Goal: Task Accomplishment & Management: Use online tool/utility

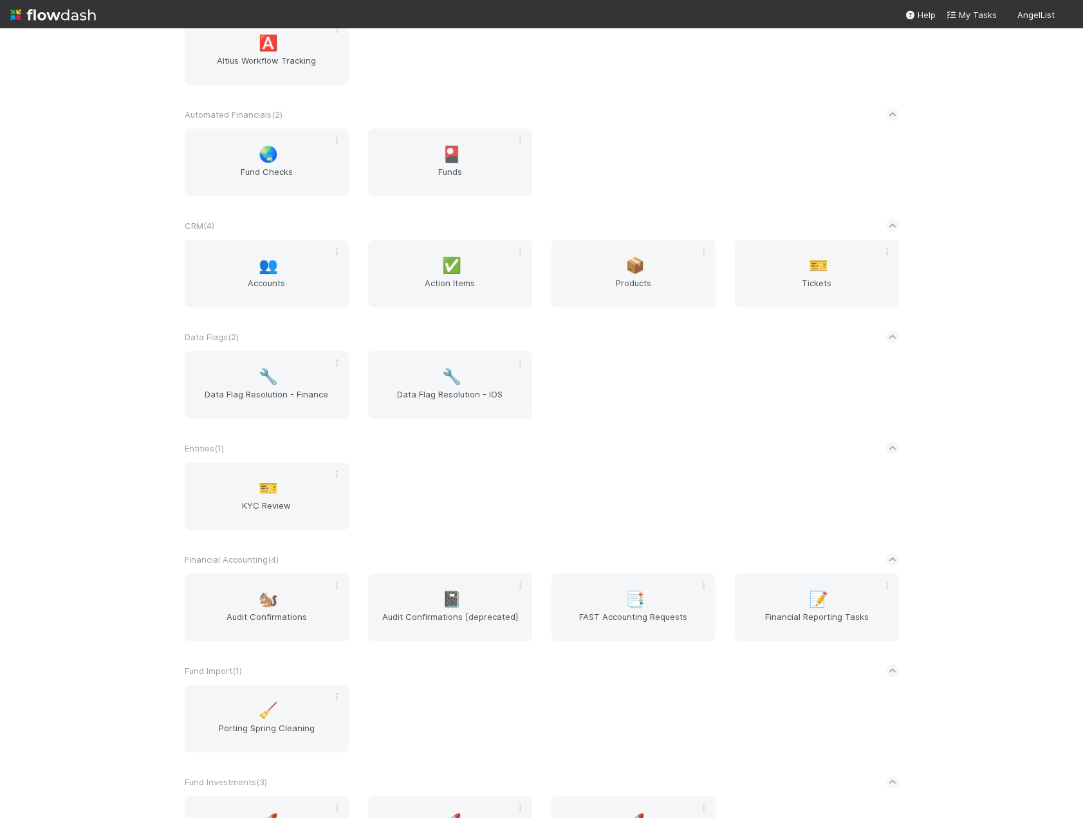
scroll to position [386, 0]
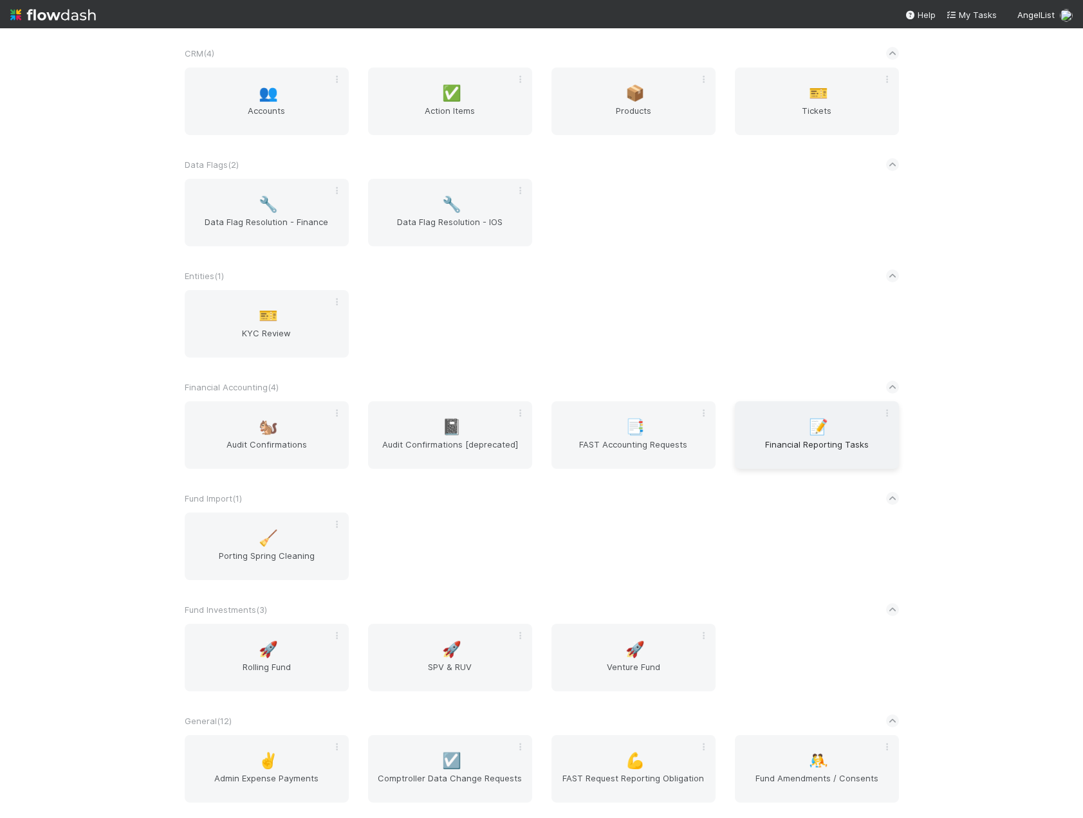
click at [785, 420] on div "📝 Financial Reporting Tasks" at bounding box center [817, 435] width 164 height 68
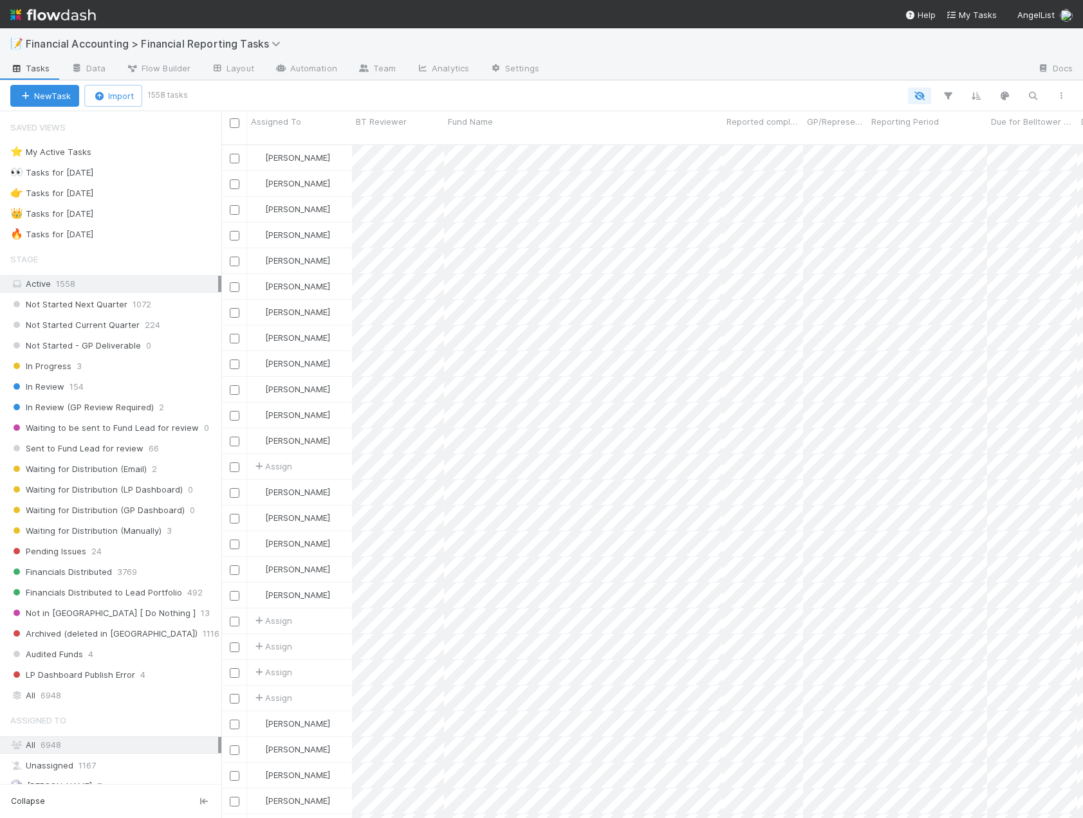
scroll to position [675, 852]
click at [62, 692] on div "All 6948" at bounding box center [114, 696] width 208 height 16
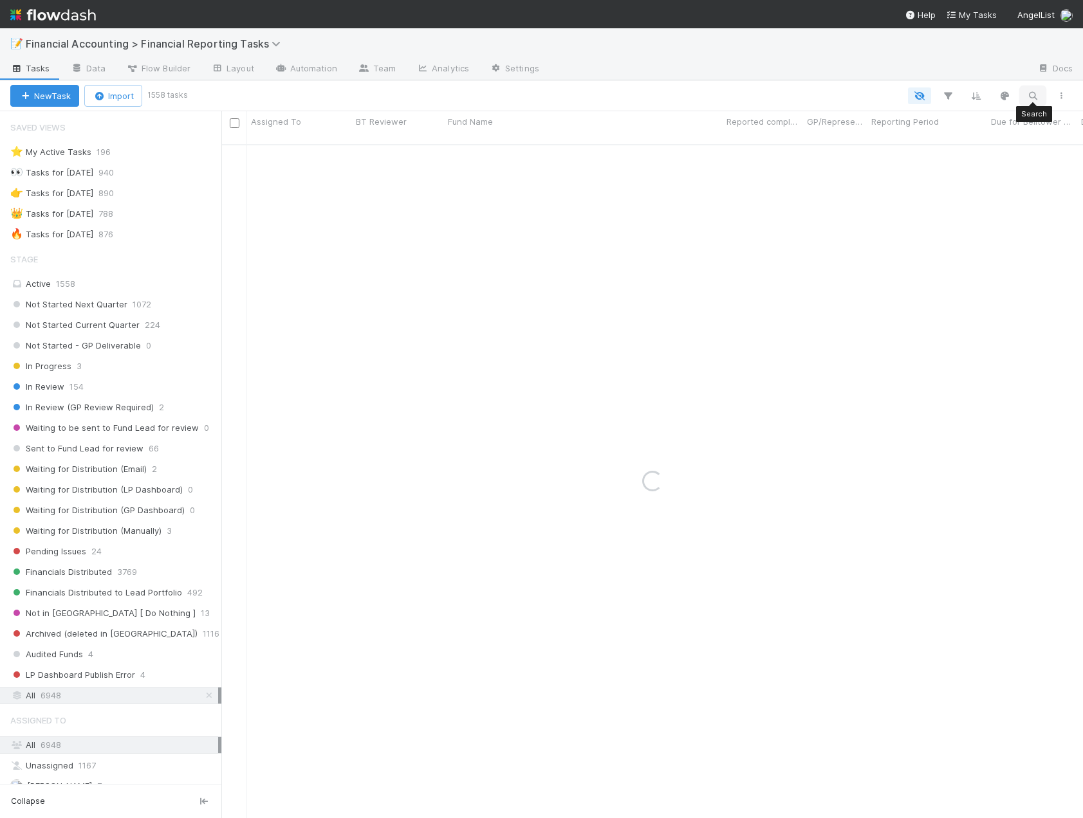
click at [1036, 95] on icon "button" at bounding box center [1032, 96] width 13 height 12
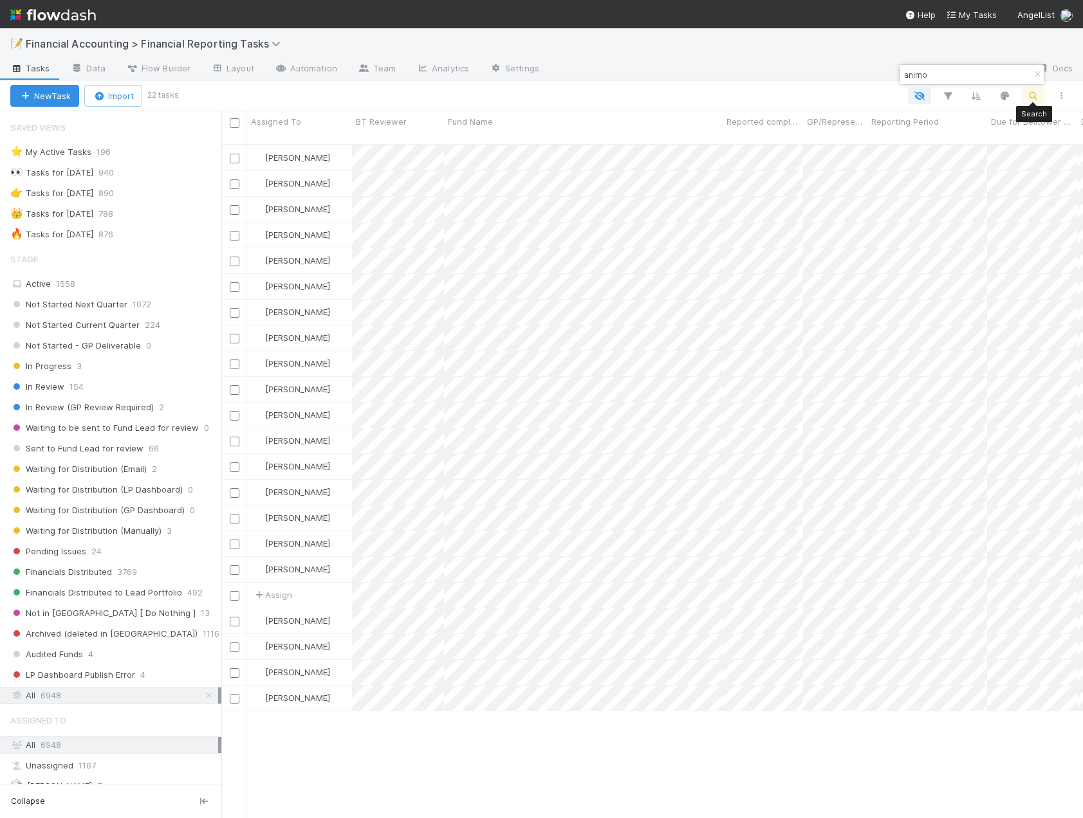
scroll to position [675, 852]
type input "animo"
click at [944, 95] on icon "button" at bounding box center [947, 96] width 13 height 12
click at [830, 138] on button "Add Filter" at bounding box center [750, 134] width 386 height 19
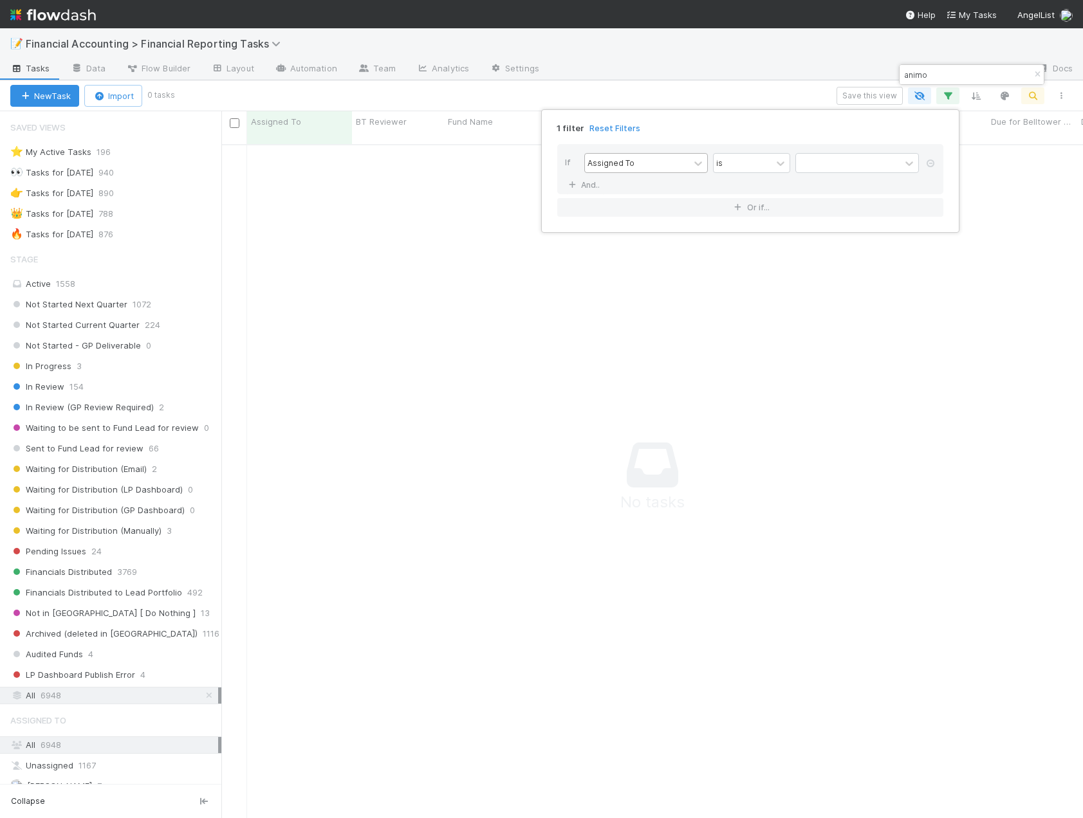
scroll to position [665, 852]
click at [627, 165] on div "Assigned To" at bounding box center [610, 163] width 47 height 12
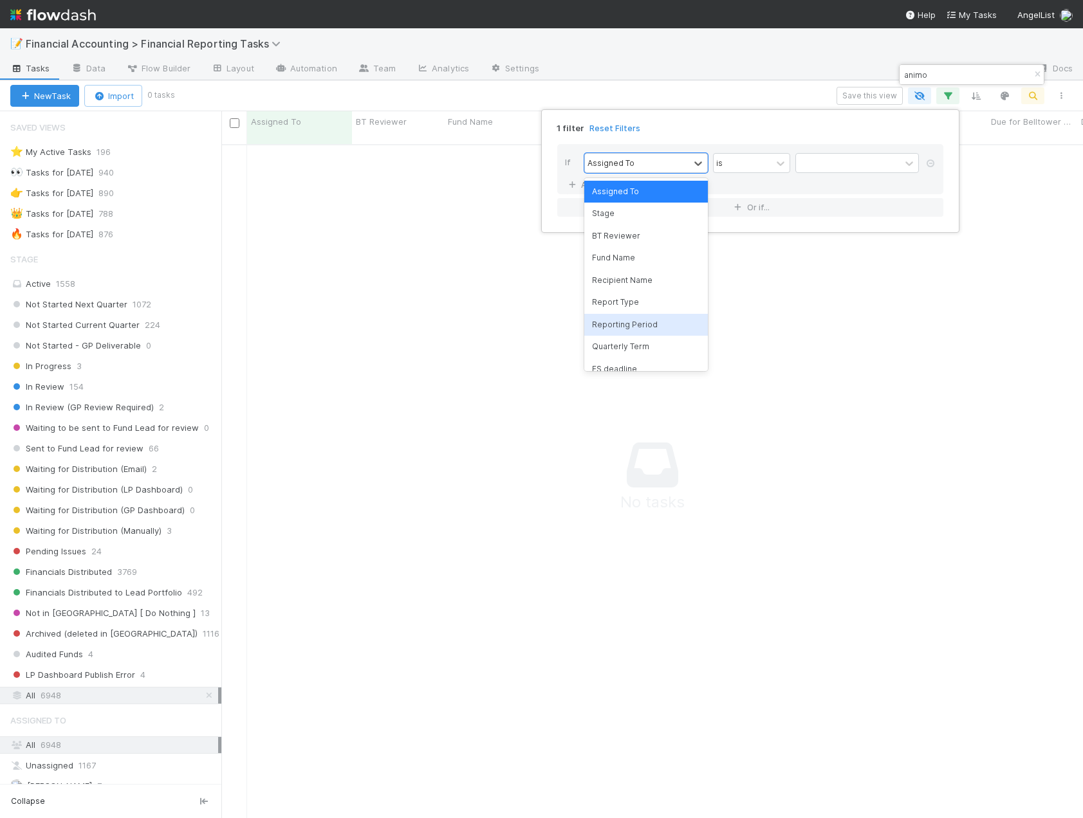
click at [622, 322] on div "Reporting Period" at bounding box center [646, 325] width 124 height 22
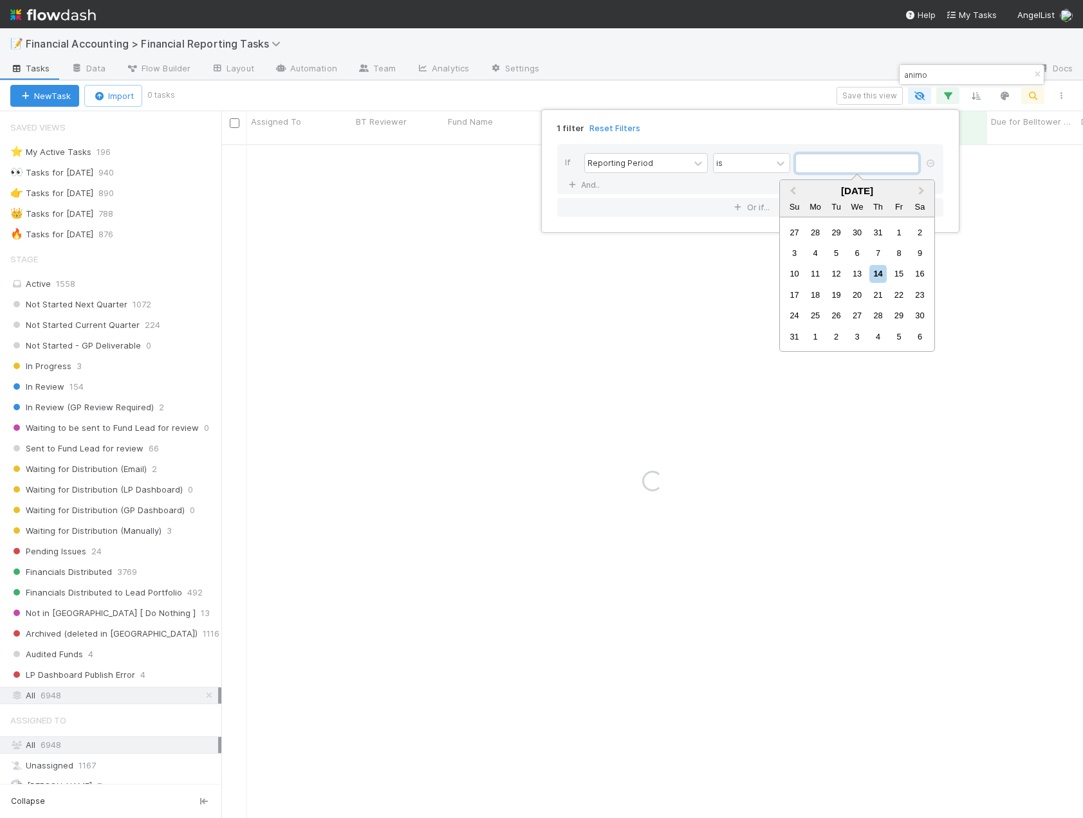
click at [834, 163] on input "text" at bounding box center [857, 163] width 124 height 19
click at [789, 190] on button "Previous Month" at bounding box center [791, 191] width 21 height 21
click at [819, 317] on div "30" at bounding box center [815, 315] width 17 height 17
type input "06/30/2025"
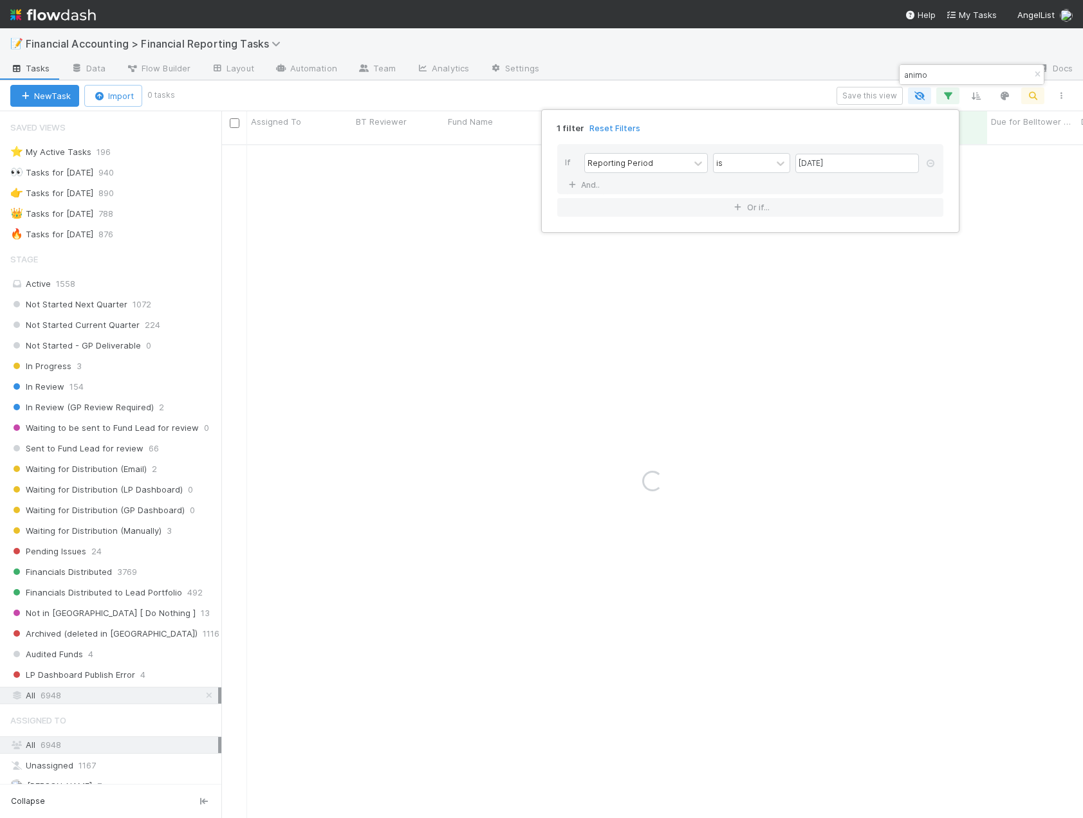
click at [755, 76] on div "1 filter Reset Filters If Reporting Period is 06/30/2025 And.. Or if..." at bounding box center [541, 409] width 1083 height 818
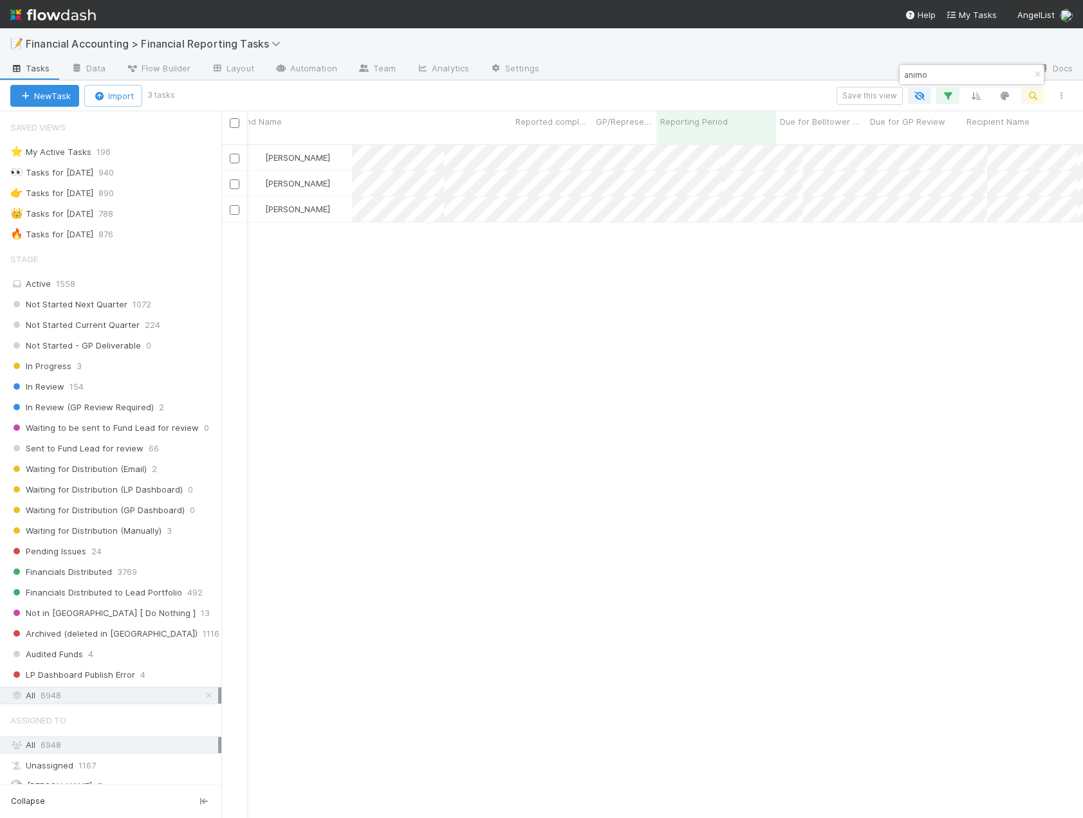
scroll to position [0, 0]
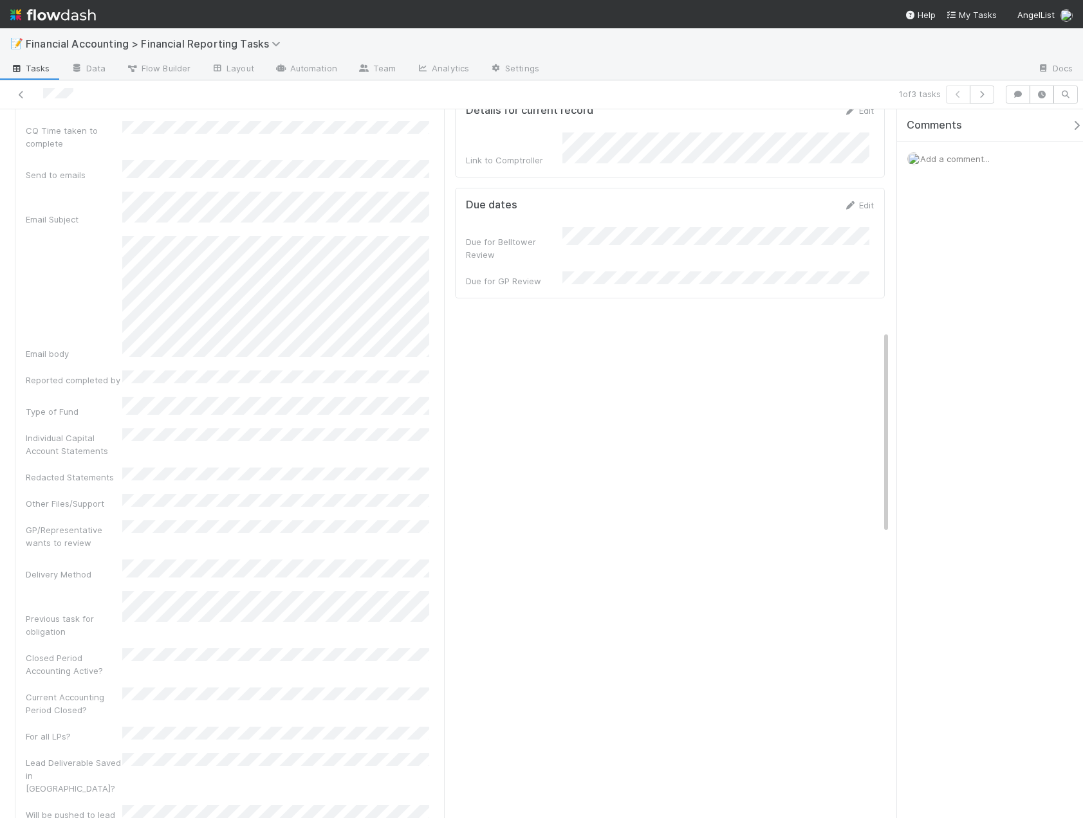
scroll to position [772, 0]
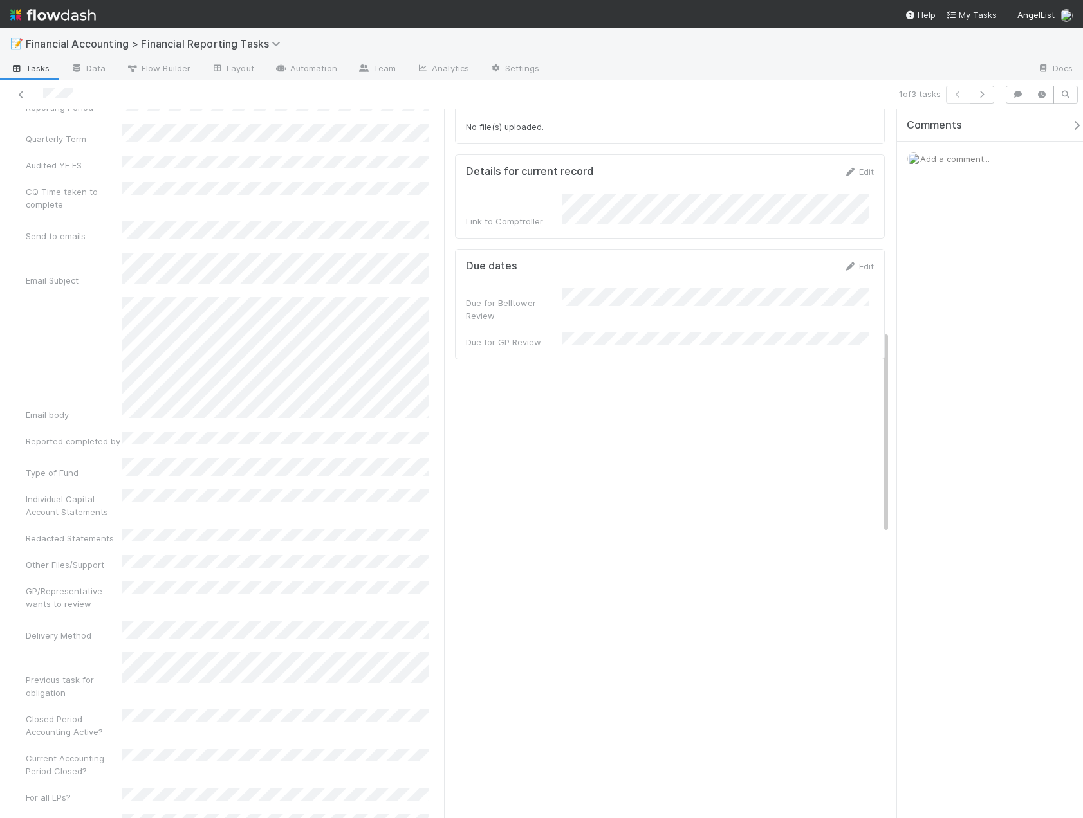
drag, startPoint x: 605, startPoint y: 205, endPoint x: 397, endPoint y: 367, distance: 264.1
click at [397, 367] on div "Fund Name Report Type Recipient Name Recipient Entity IDs Notes FS deadline Fin…" at bounding box center [230, 332] width 408 height 1192
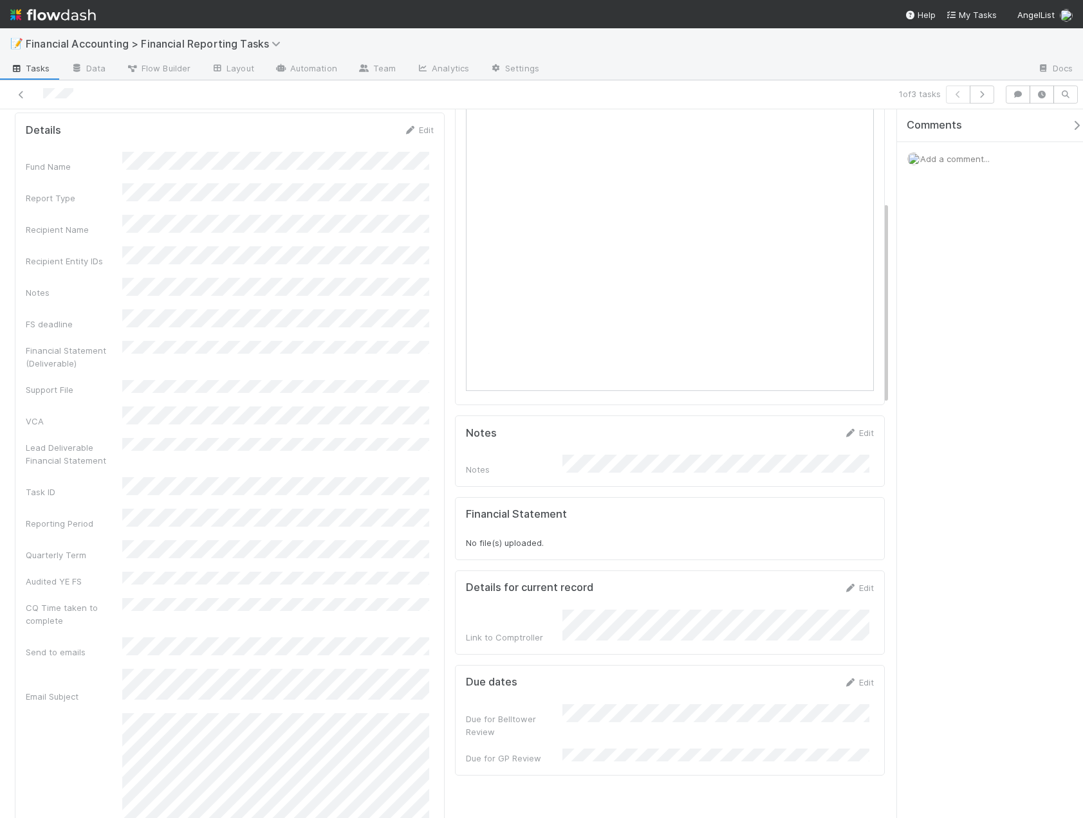
scroll to position [322, 0]
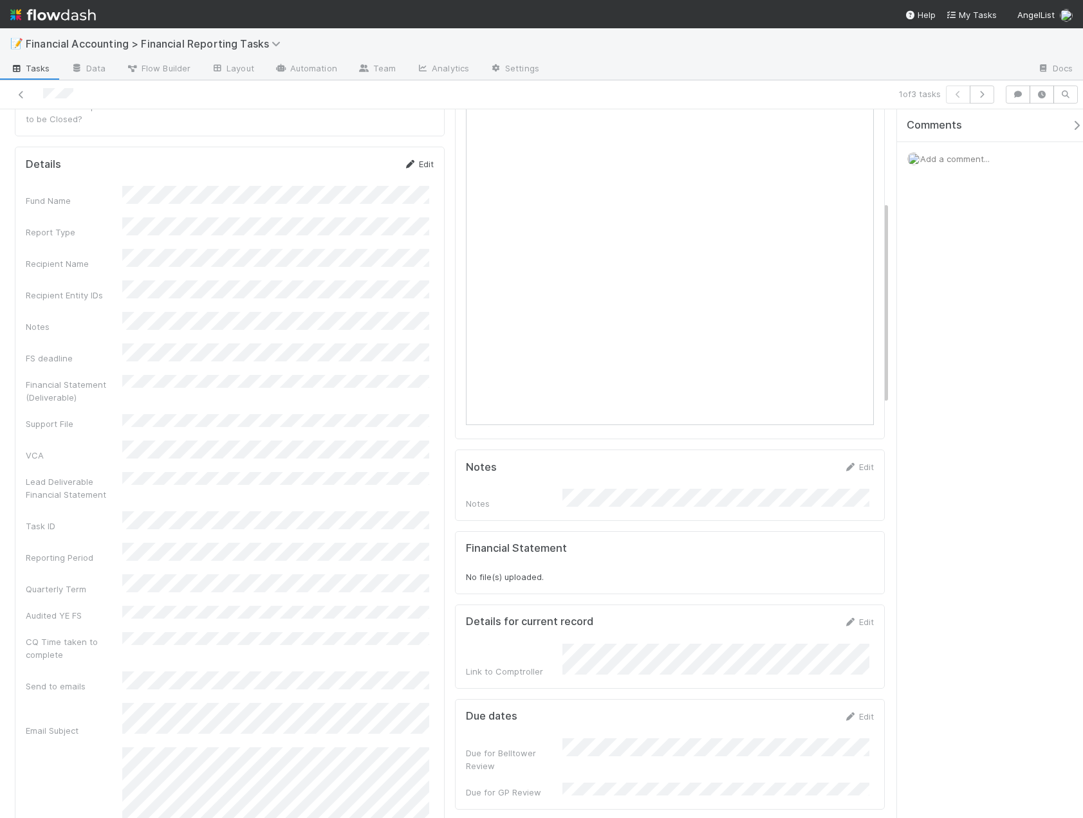
click at [428, 159] on link "Edit" at bounding box center [418, 164] width 30 height 10
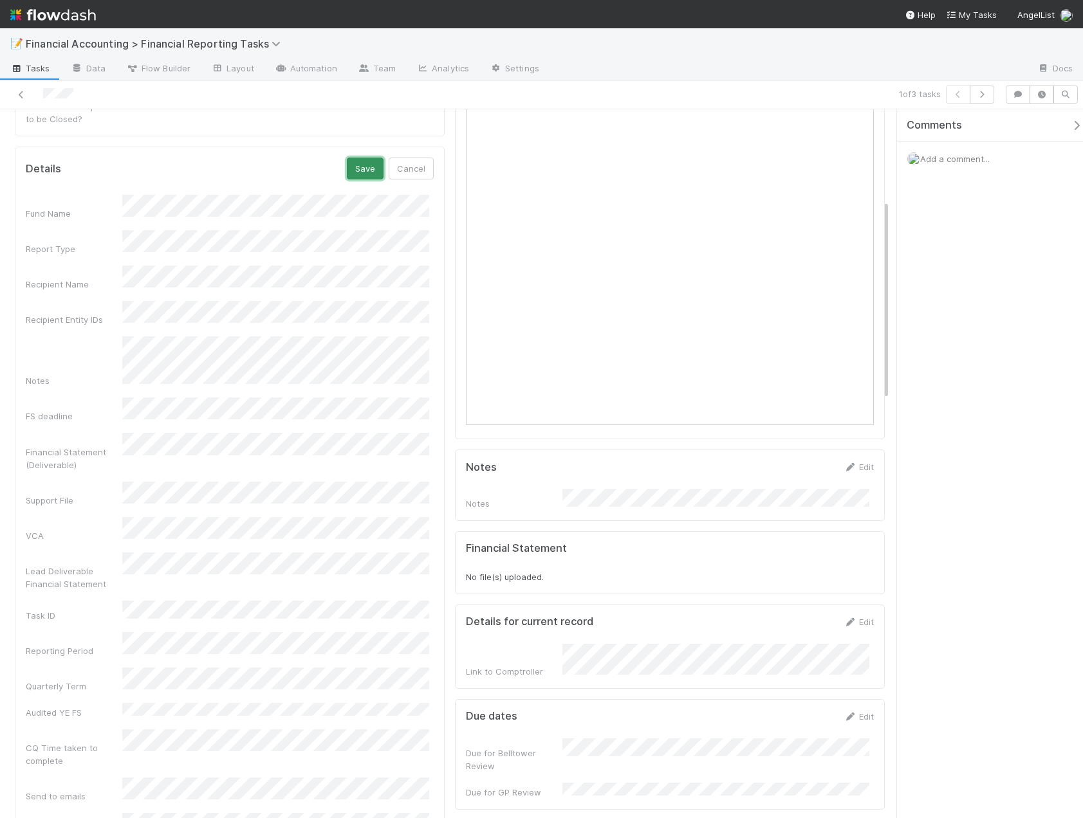
click at [373, 158] on button "Save" at bounding box center [365, 169] width 37 height 22
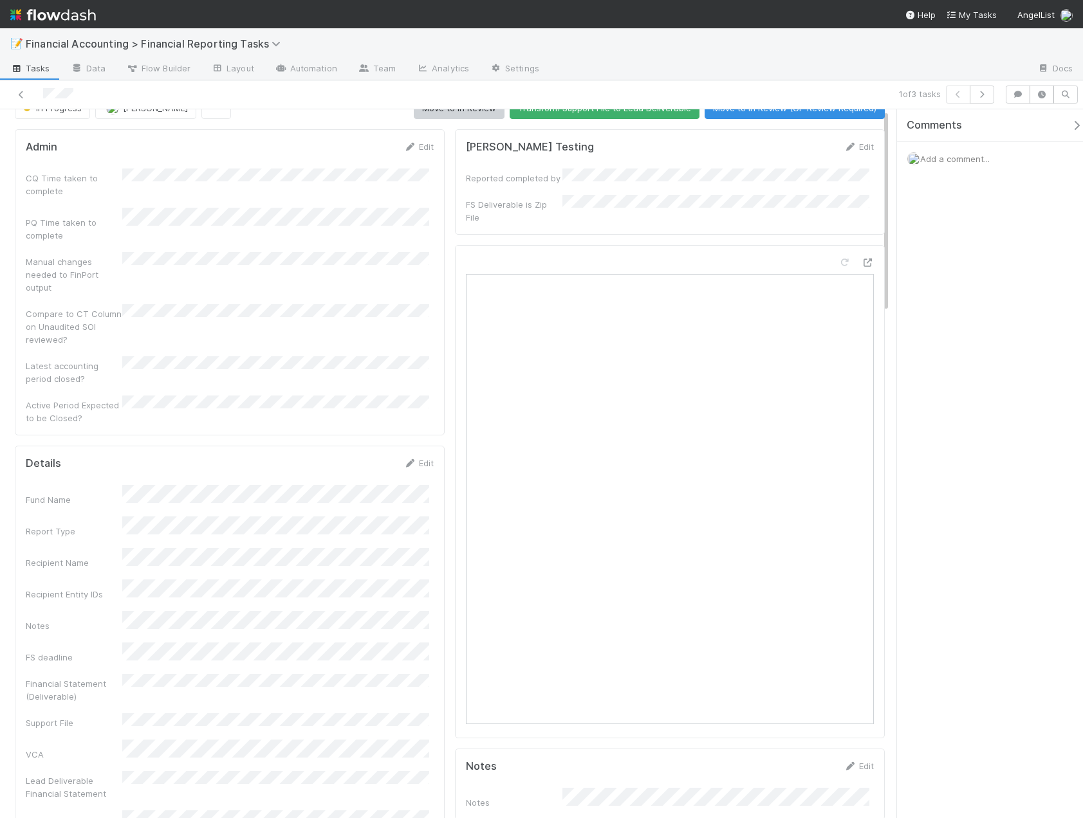
scroll to position [0, 0]
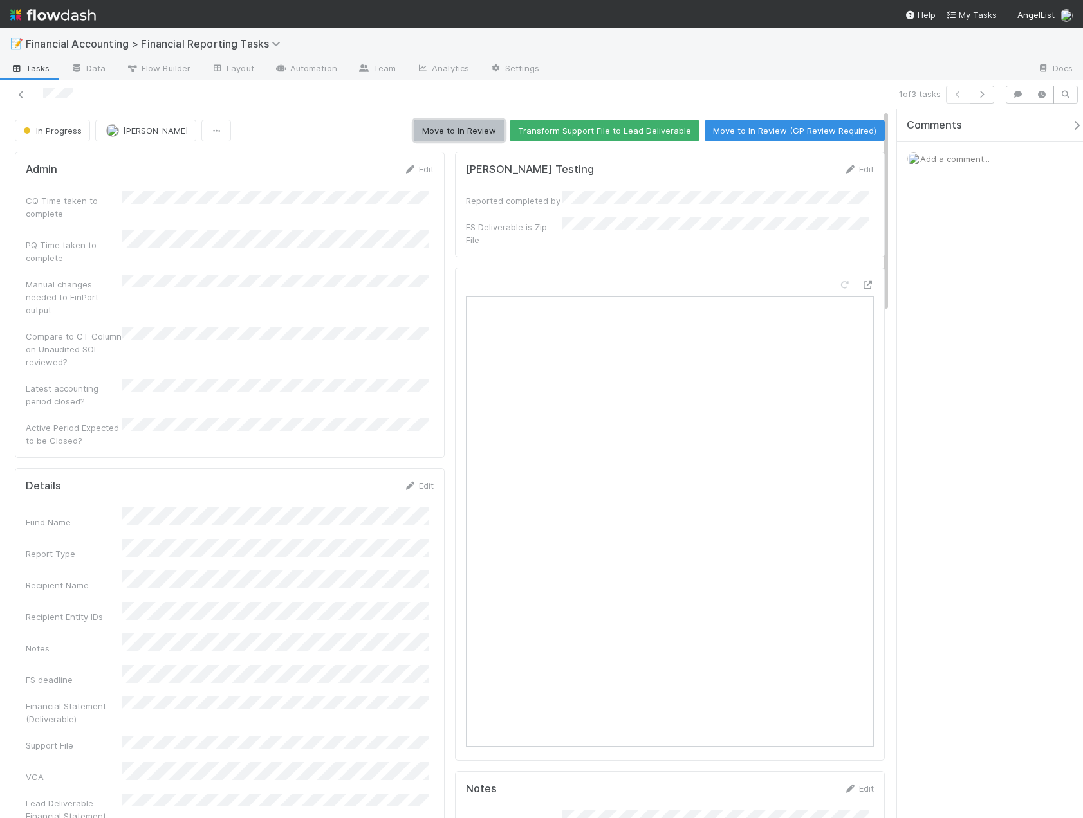
click at [432, 130] on button "Move to In Review" at bounding box center [459, 131] width 91 height 22
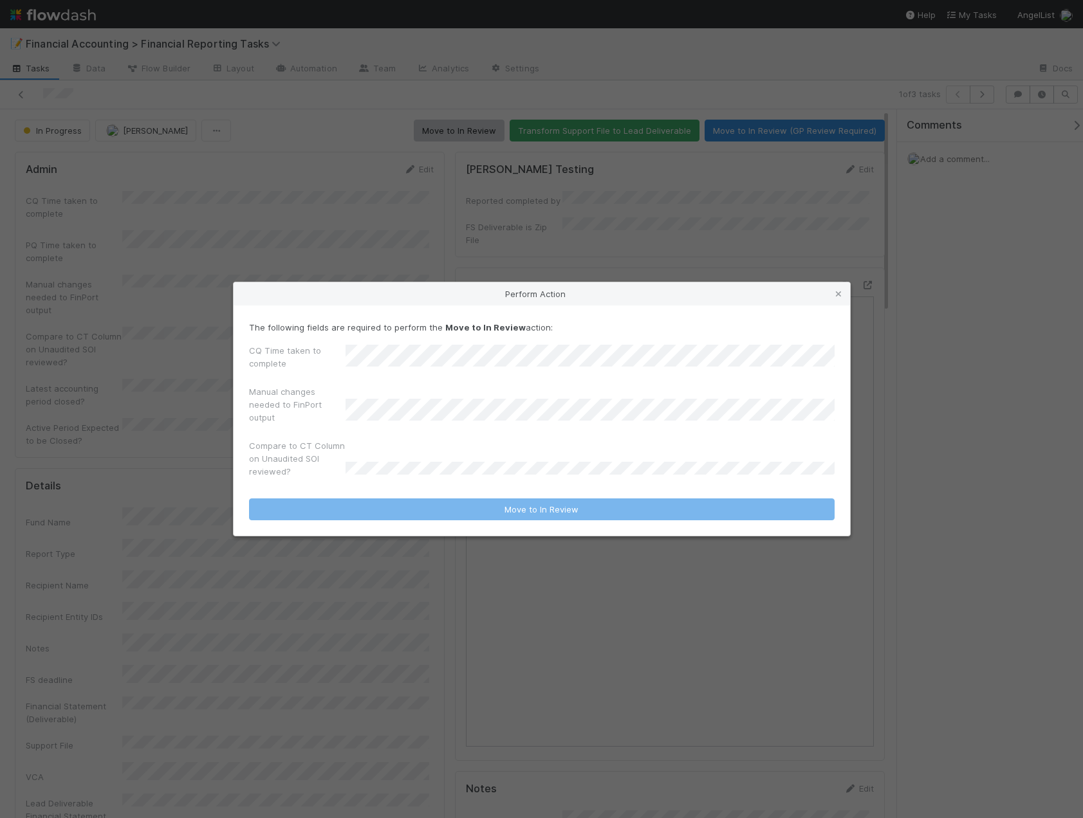
click at [319, 363] on div "CQ Time taken to complete" at bounding box center [541, 359] width 585 height 31
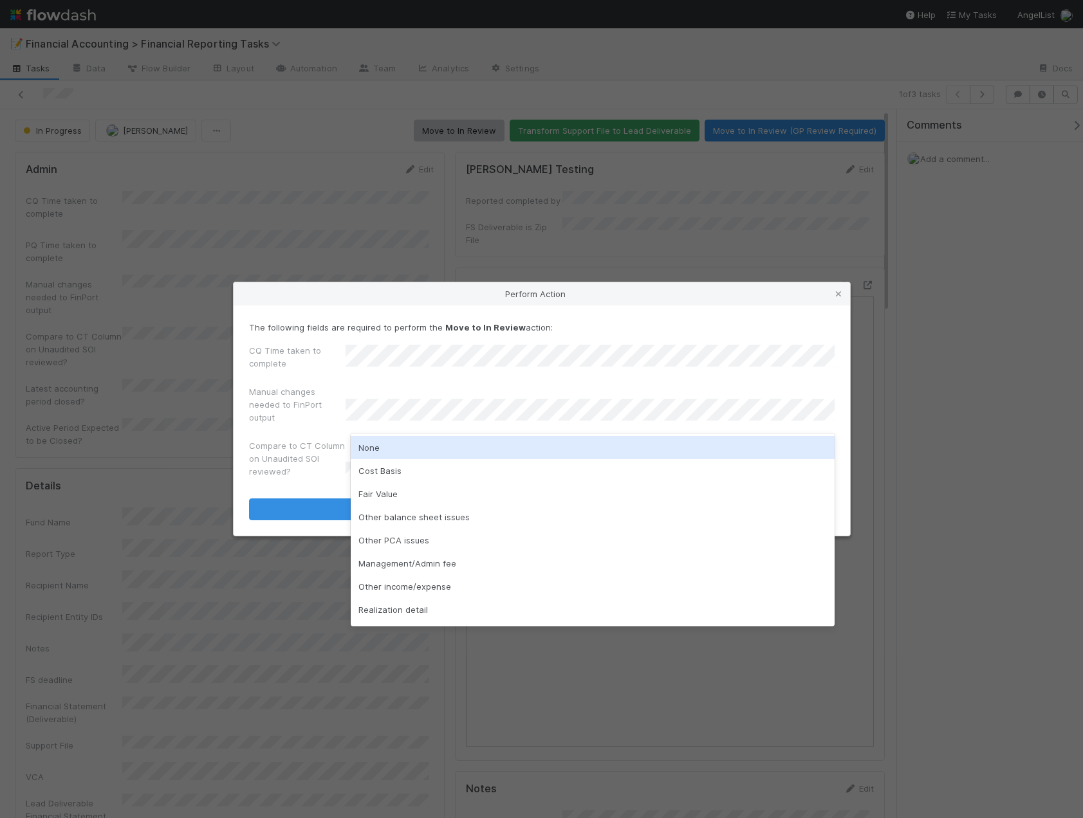
click at [394, 445] on div "None" at bounding box center [593, 447] width 484 height 23
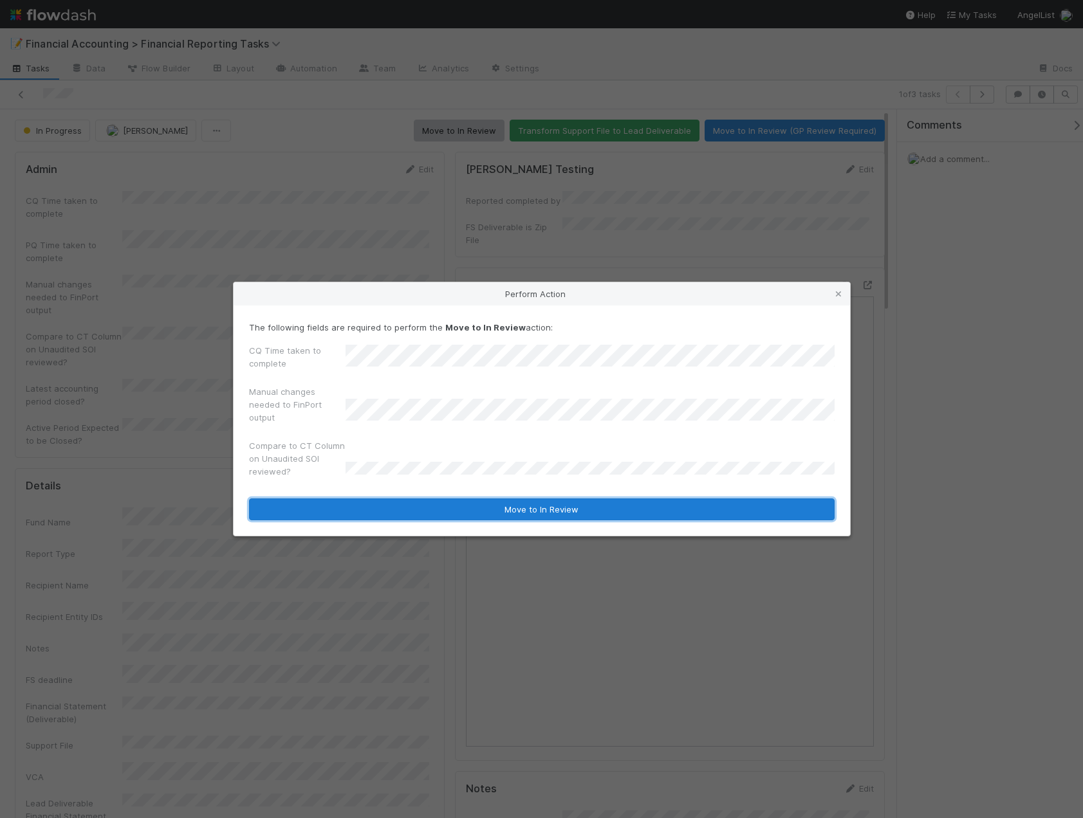
click at [380, 511] on button "Move to In Review" at bounding box center [541, 510] width 585 height 22
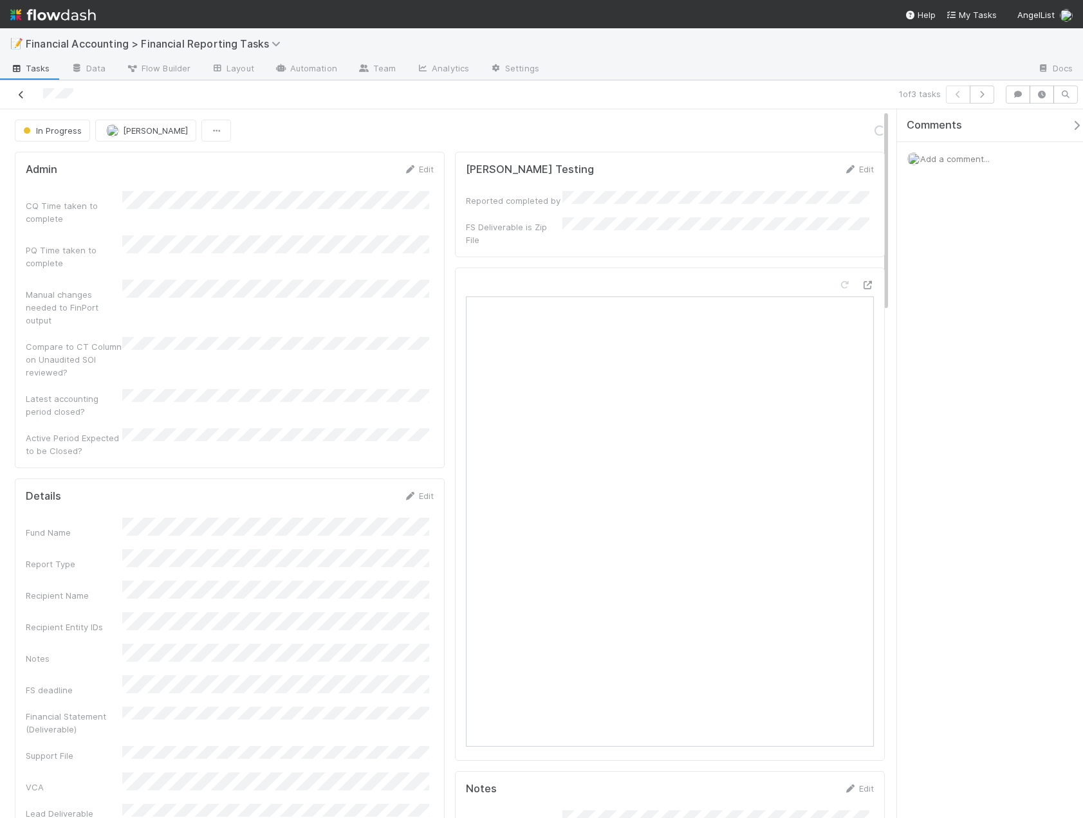
click at [19, 92] on icon at bounding box center [21, 95] width 13 height 8
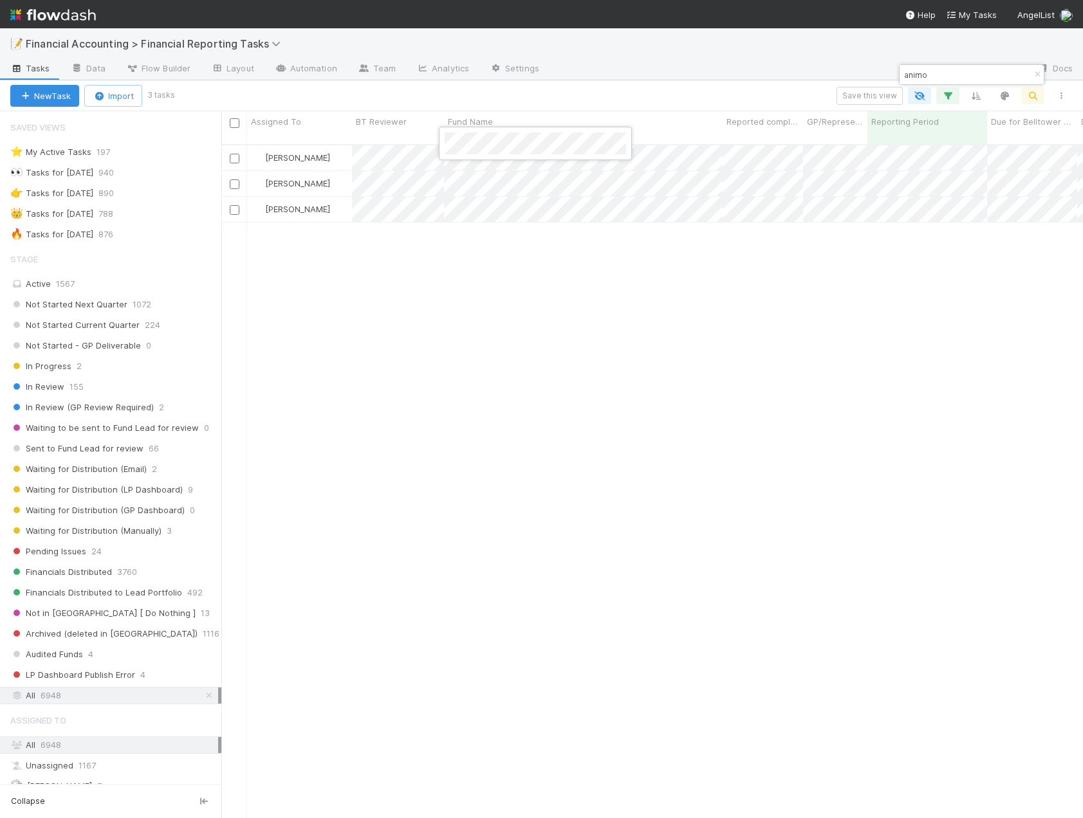
click at [658, 152] on div at bounding box center [541, 409] width 1083 height 818
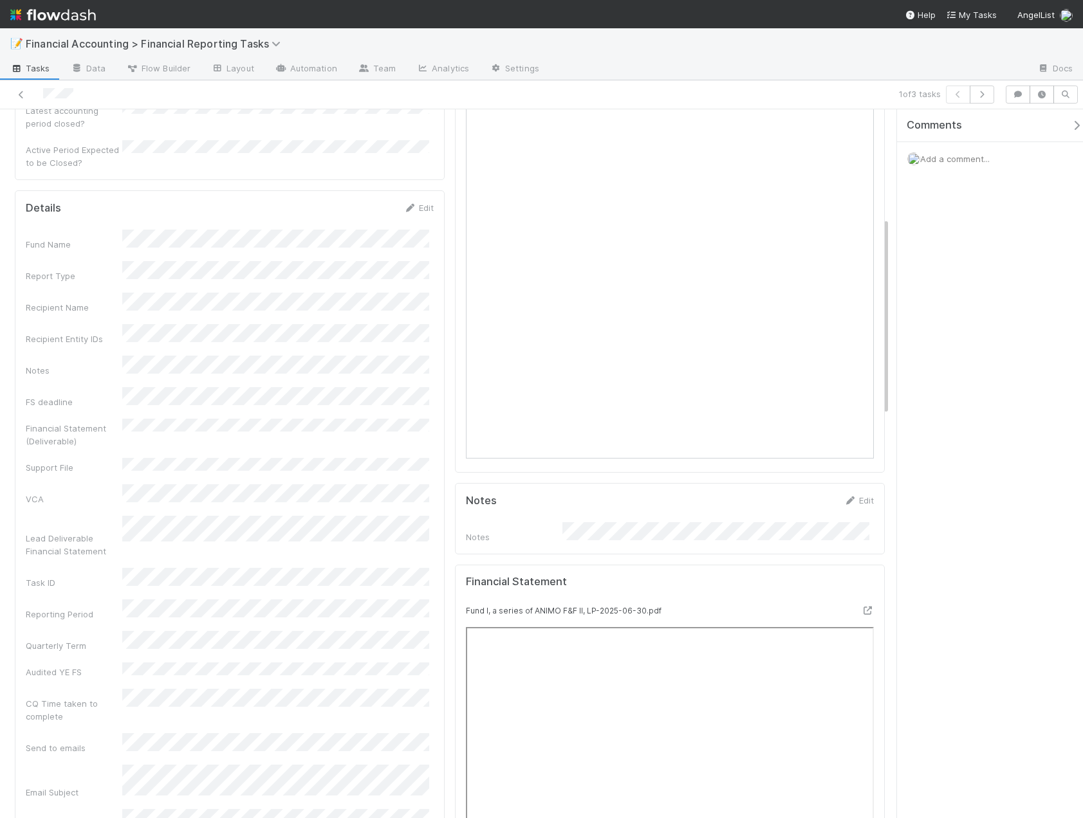
scroll to position [386, 0]
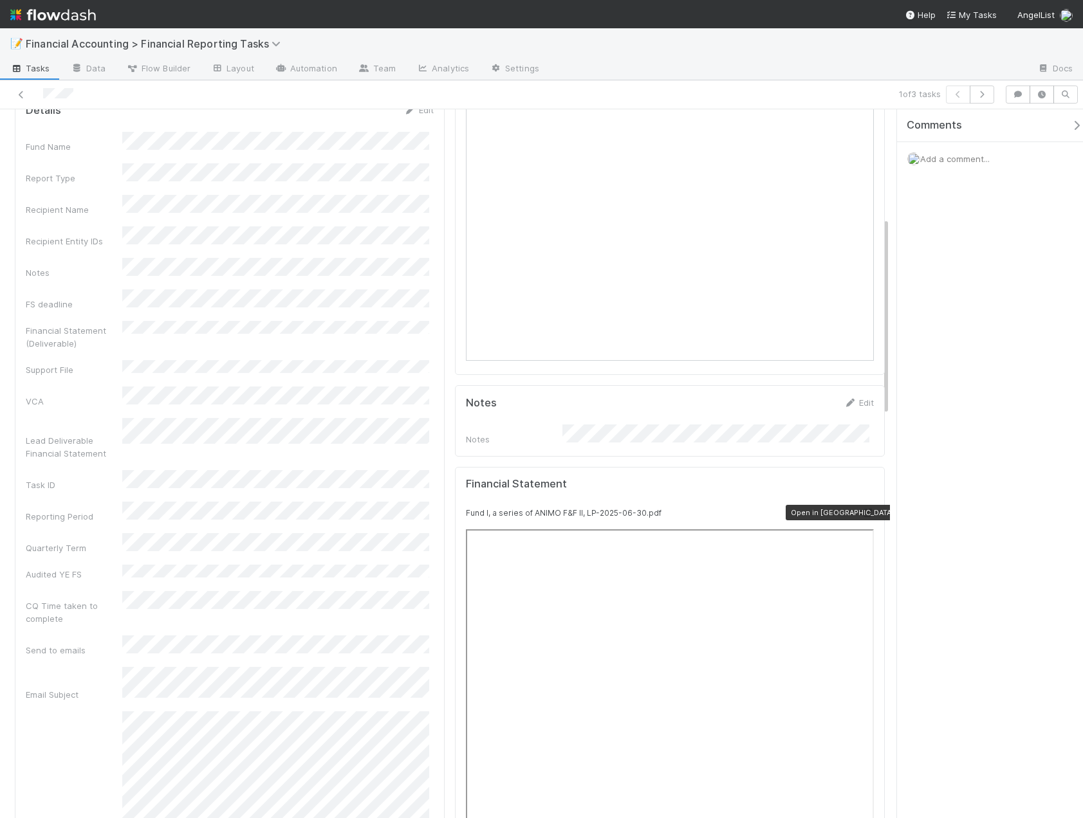
click at [861, 509] on icon at bounding box center [867, 513] width 13 height 8
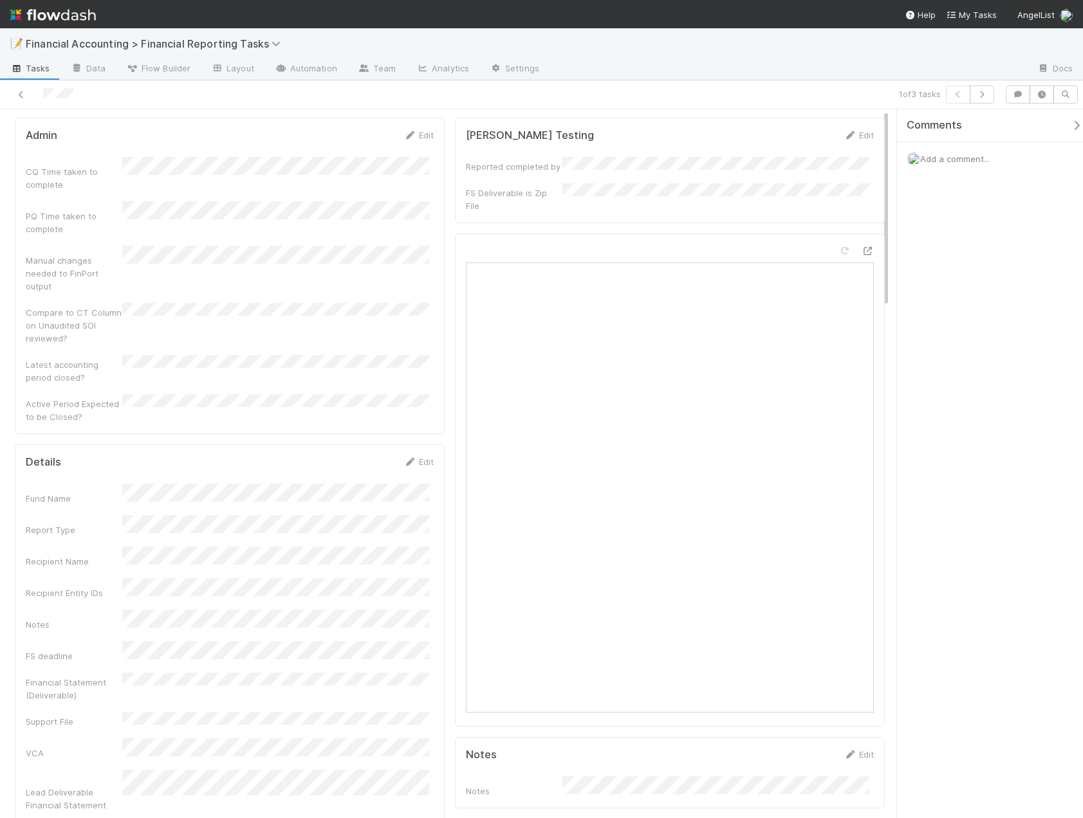
scroll to position [0, 0]
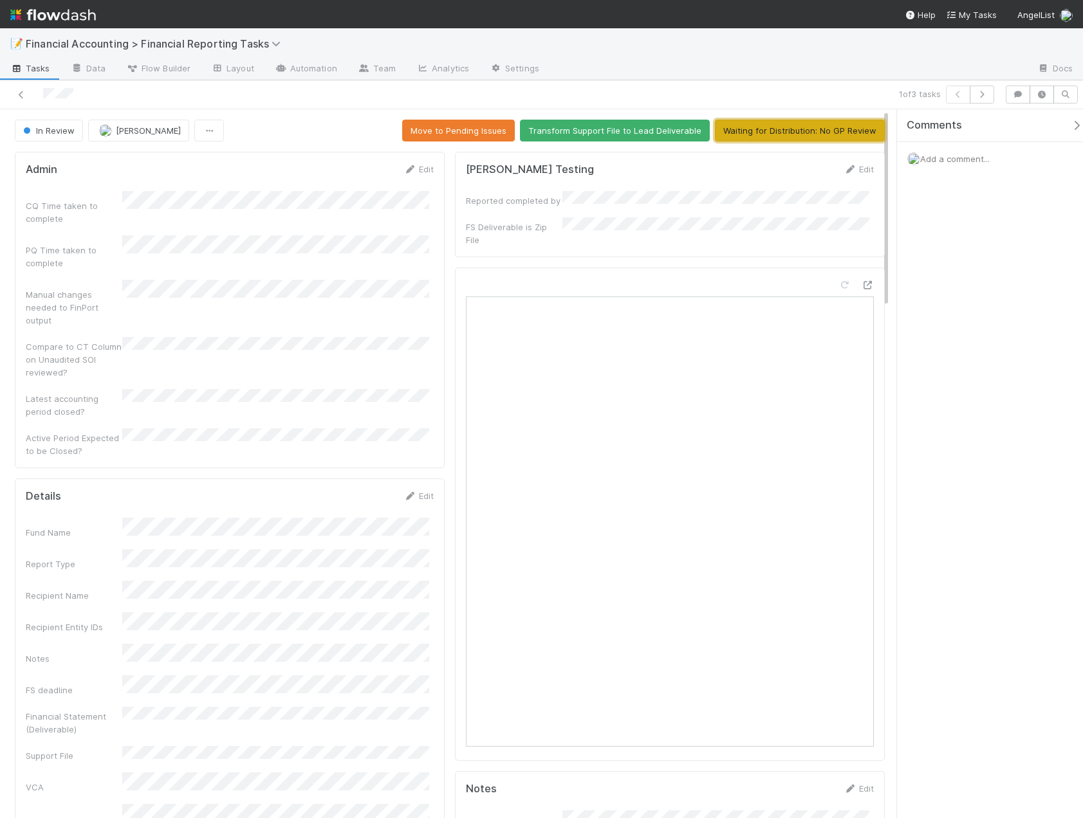
click at [791, 125] on button "Waiting for Distribution: No GP Review" at bounding box center [800, 131] width 170 height 22
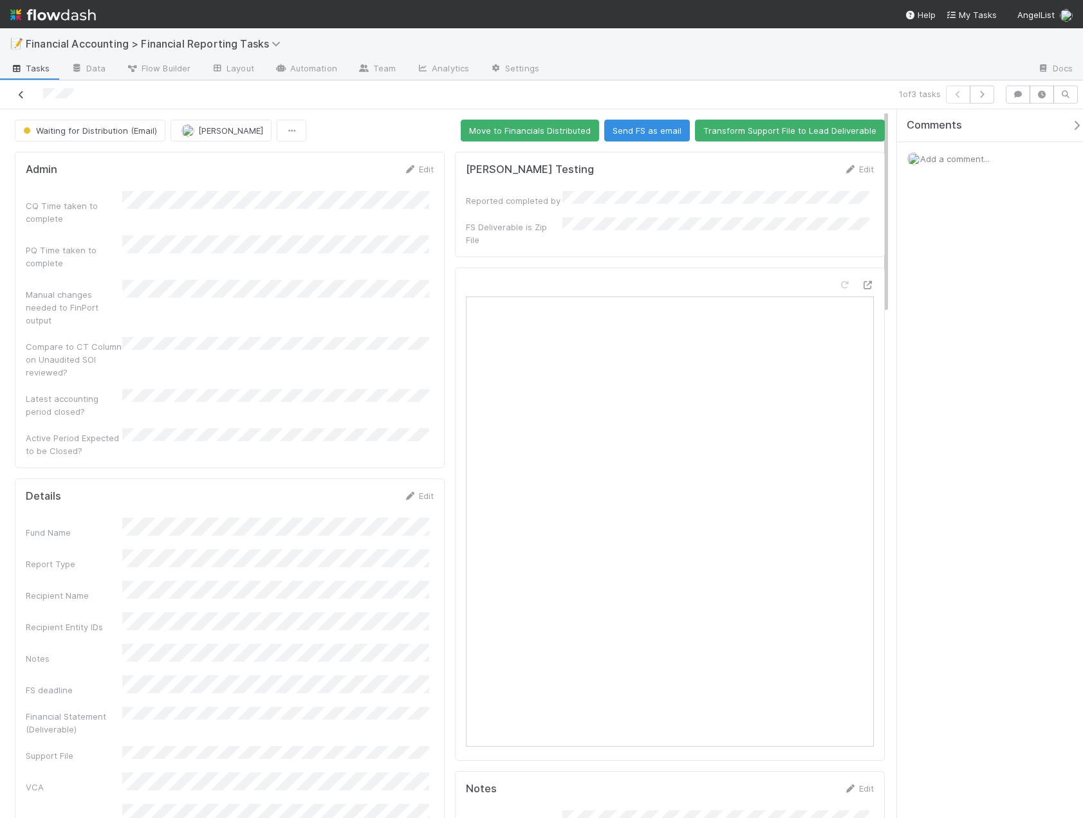
click at [19, 93] on icon at bounding box center [21, 95] width 13 height 8
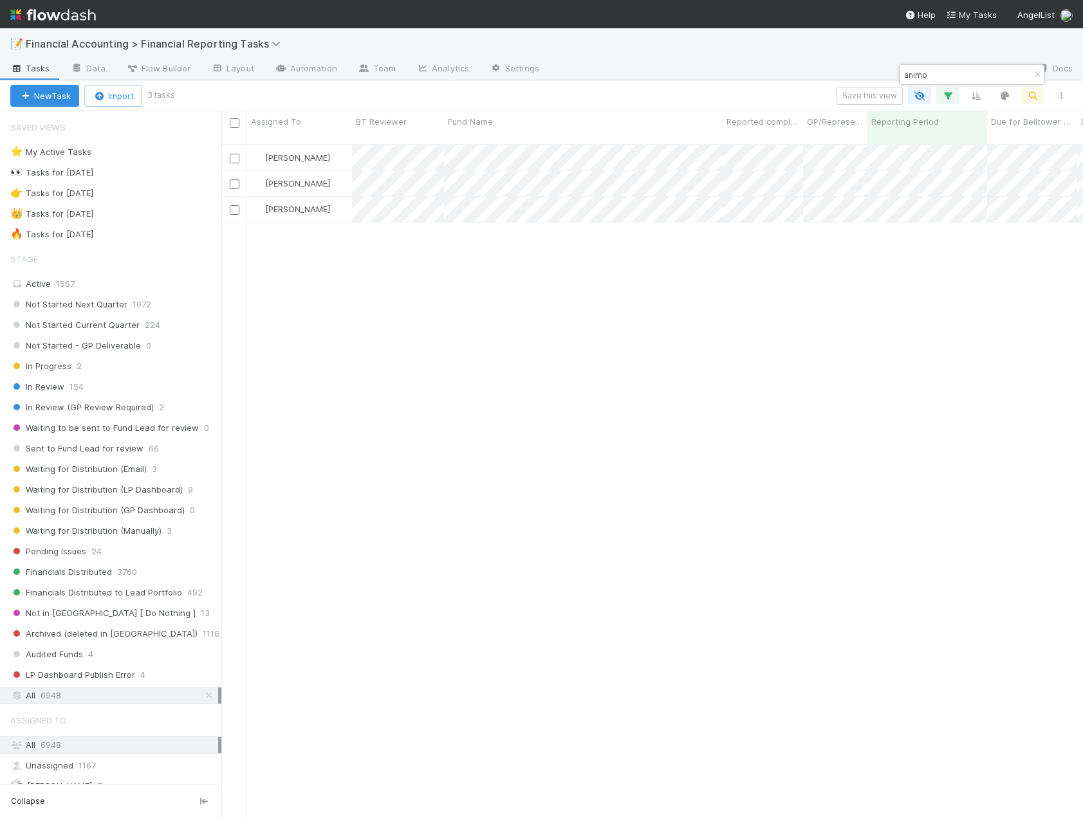
scroll to position [675, 852]
click at [428, 455] on div "Marlon Waiting for Distribution (Email) 4/1/25, 2:07:39 AM 8/14/25, 9:40:30 AM …" at bounding box center [651, 487] width 861 height 684
click at [338, 197] on div "[PERSON_NAME]" at bounding box center [299, 209] width 105 height 25
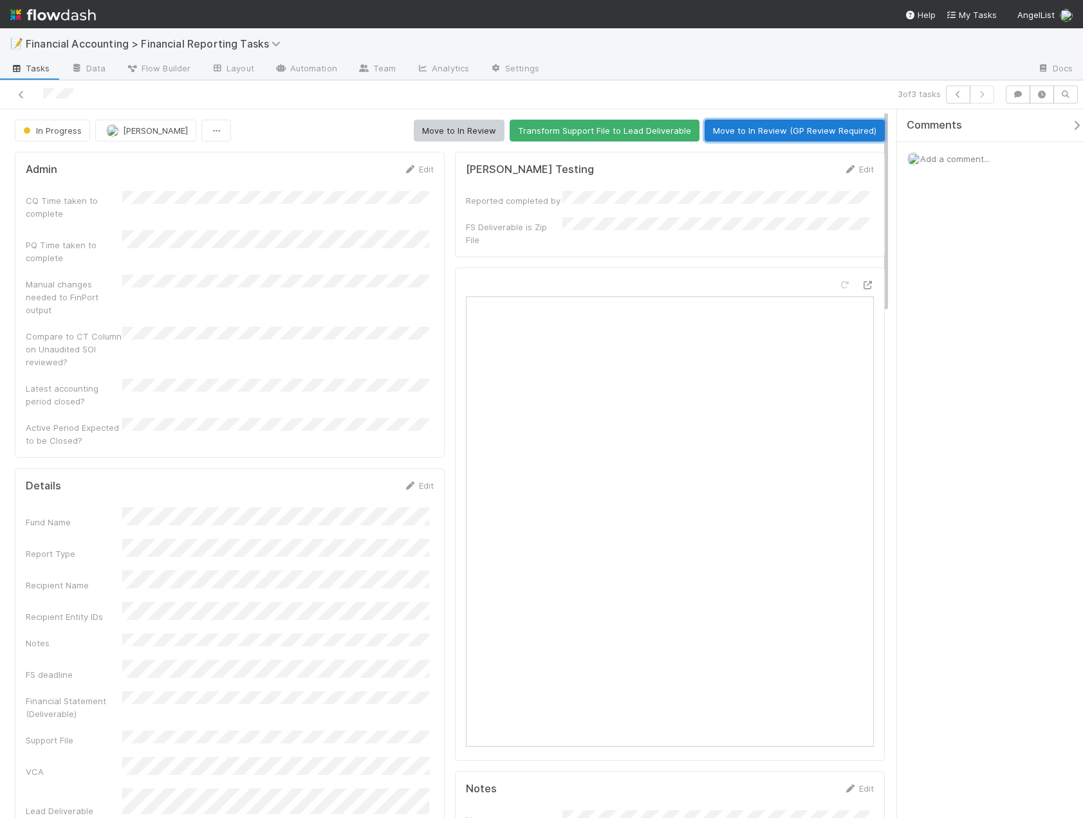
click at [767, 128] on button "Move to In Review (GP Review Required)" at bounding box center [794, 131] width 180 height 22
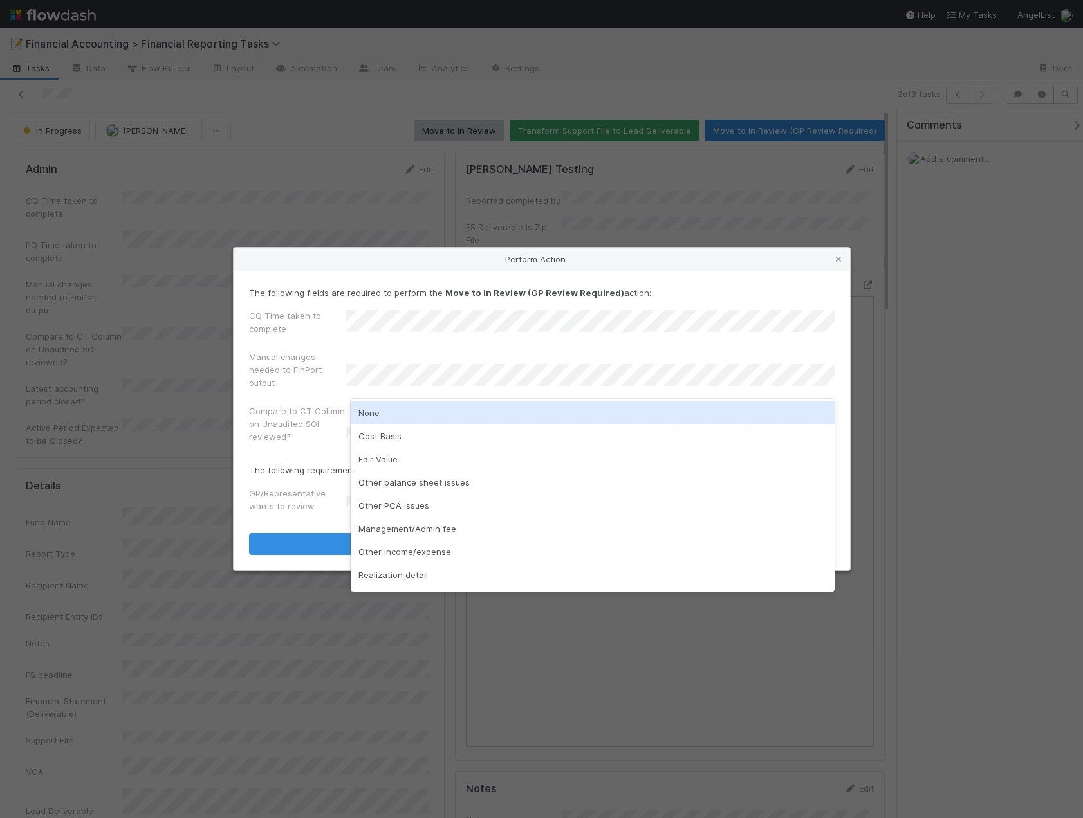
click at [410, 411] on div "None" at bounding box center [593, 412] width 484 height 23
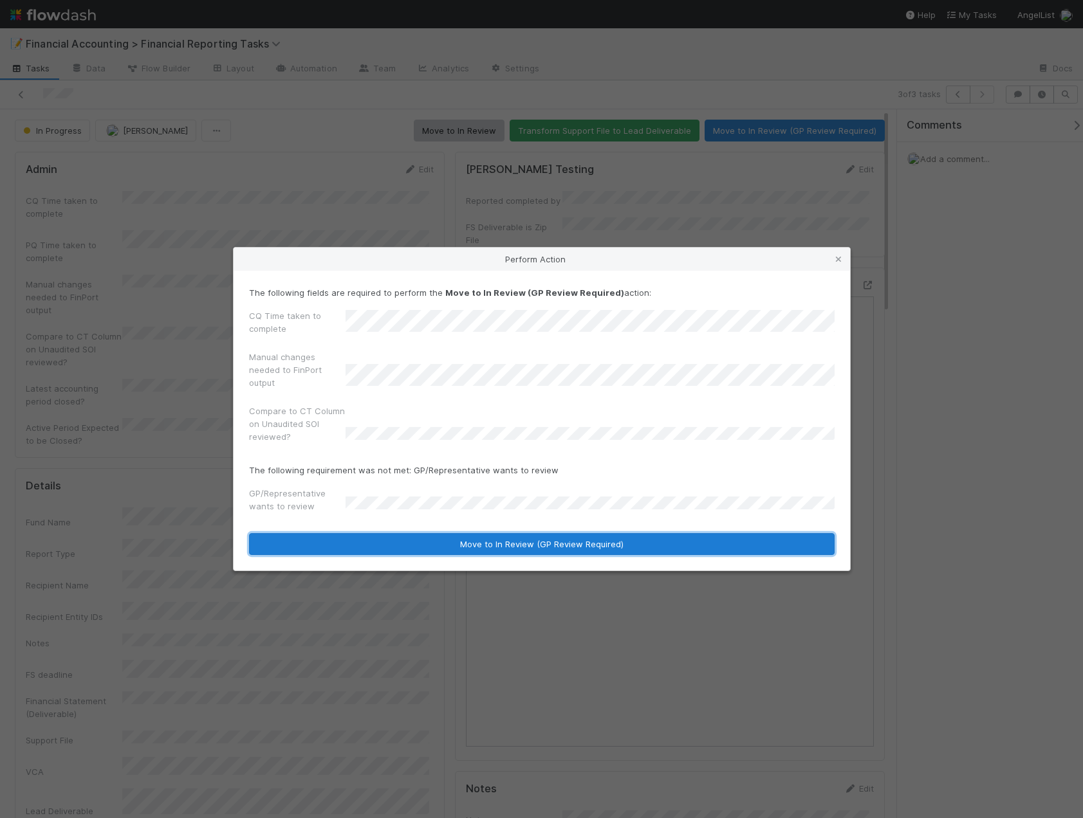
click at [434, 547] on button "Move to In Review (GP Review Required)" at bounding box center [541, 544] width 585 height 22
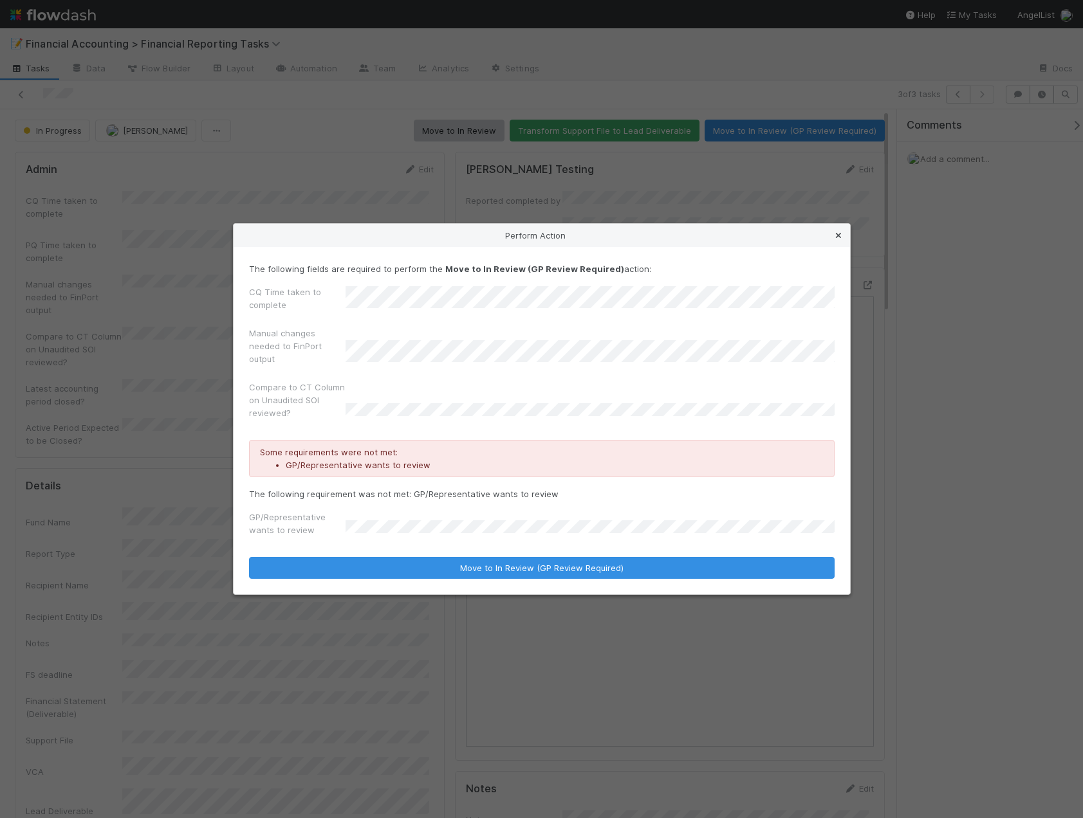
click at [840, 238] on icon at bounding box center [838, 236] width 13 height 8
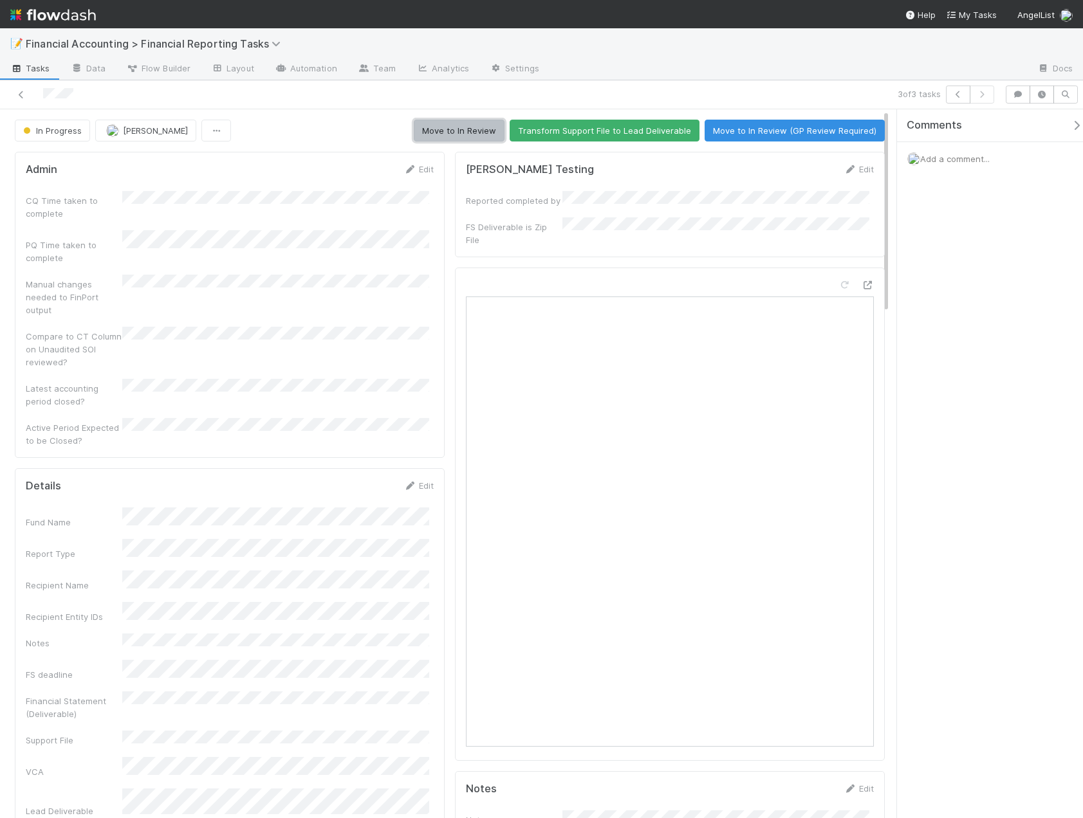
click at [456, 131] on button "Move to In Review" at bounding box center [459, 131] width 91 height 22
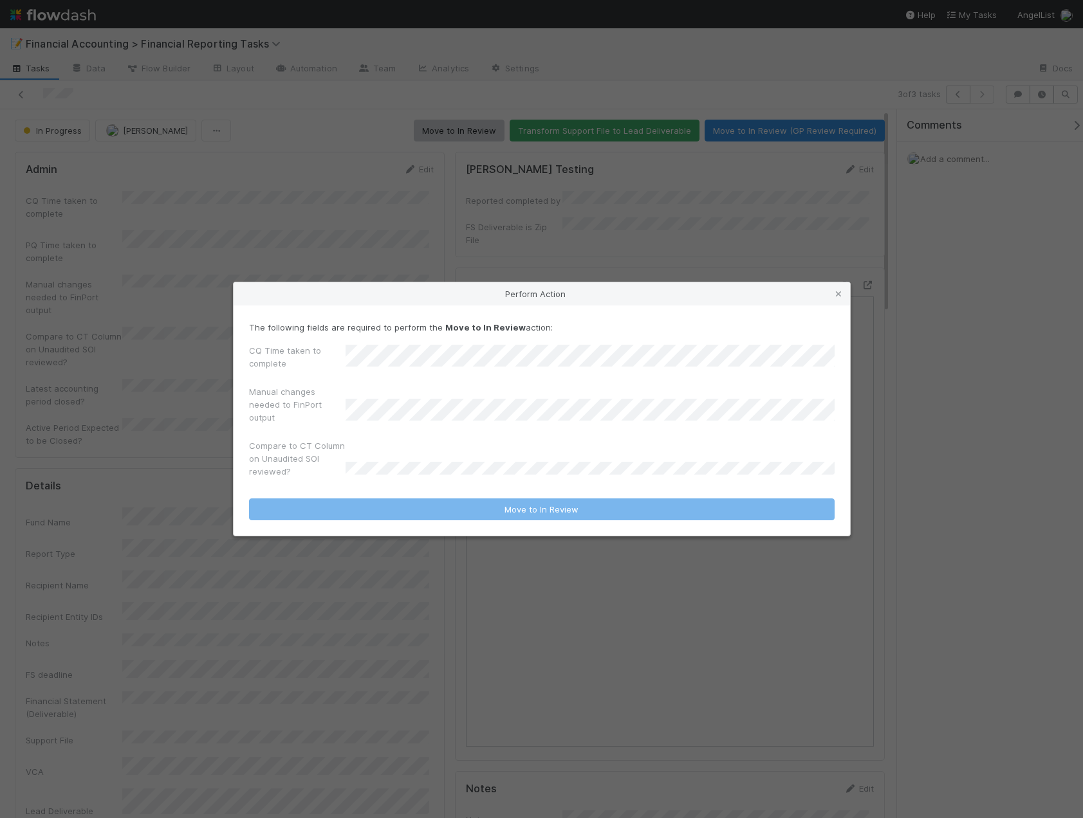
click at [285, 366] on div "CQ Time taken to complete" at bounding box center [541, 359] width 585 height 31
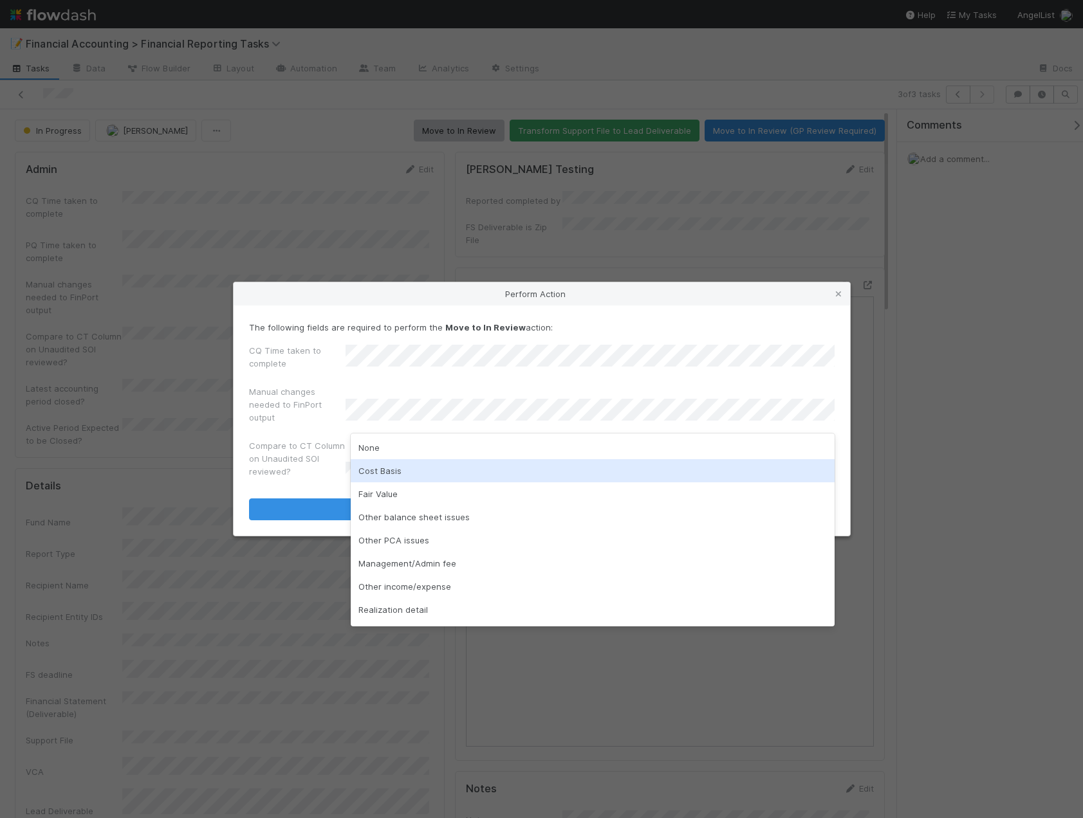
click at [362, 459] on div "Cost Basis" at bounding box center [593, 470] width 484 height 23
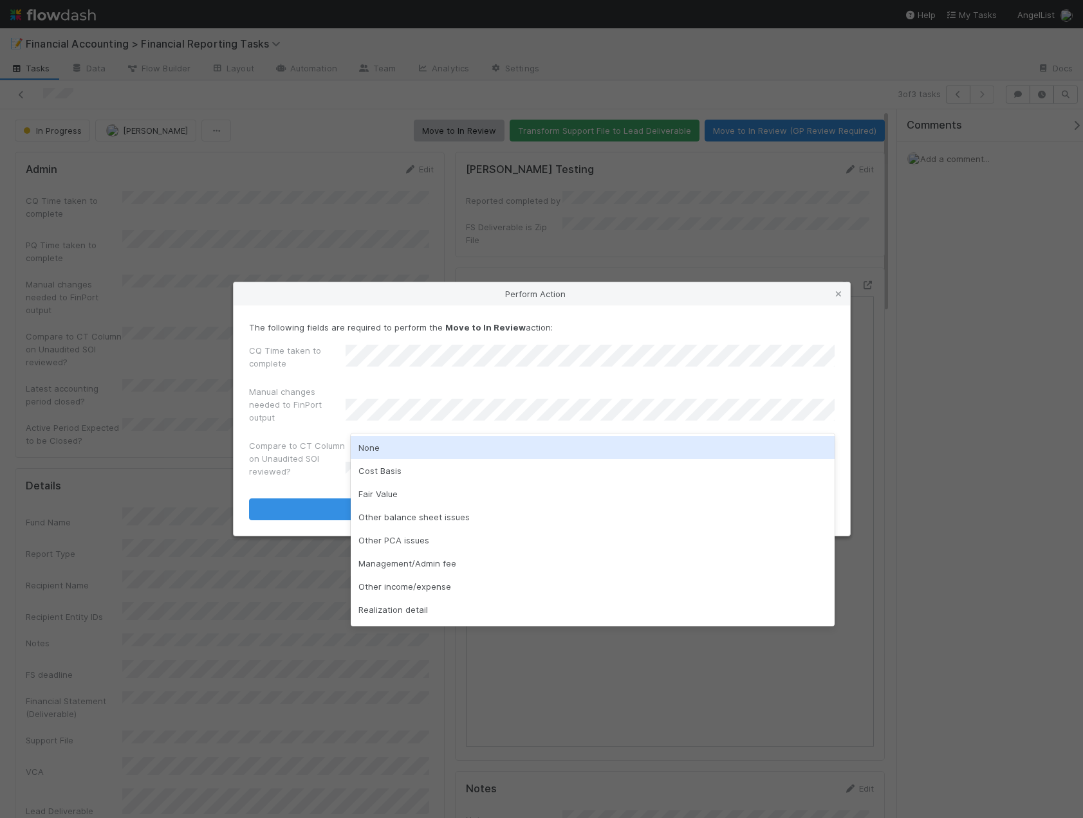
click at [394, 447] on div "None" at bounding box center [593, 447] width 484 height 23
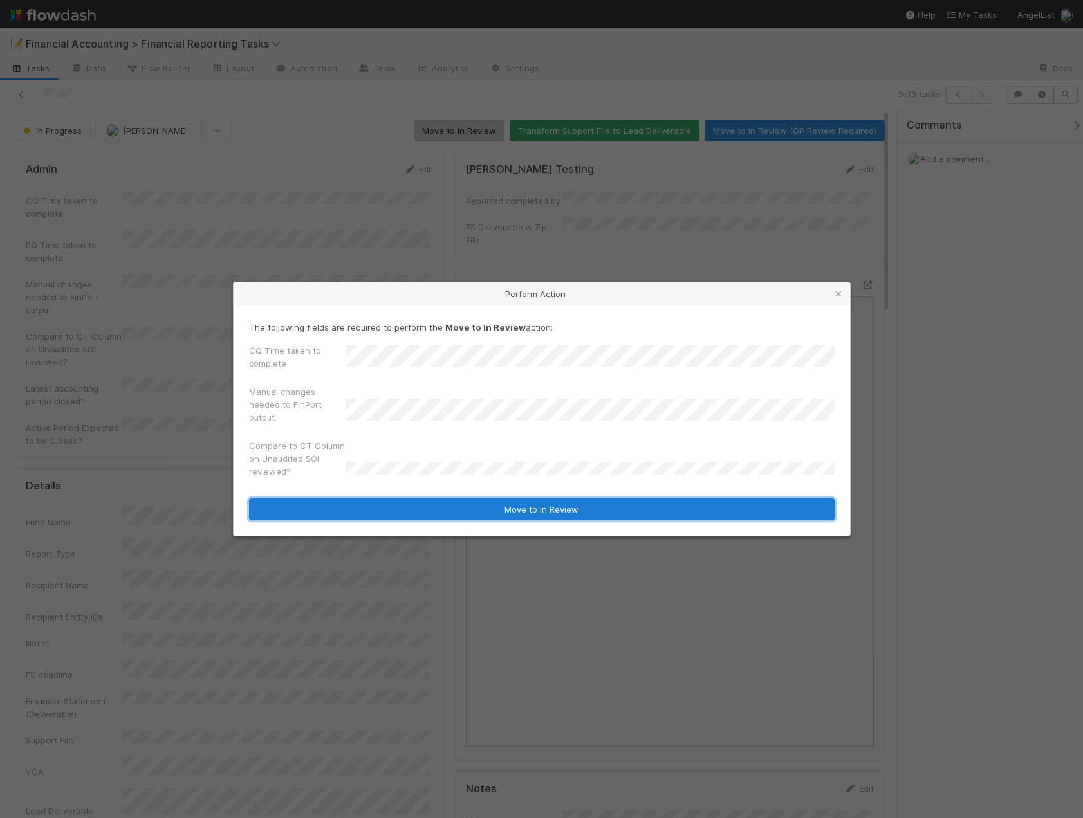
click at [407, 509] on button "Move to In Review" at bounding box center [541, 510] width 585 height 22
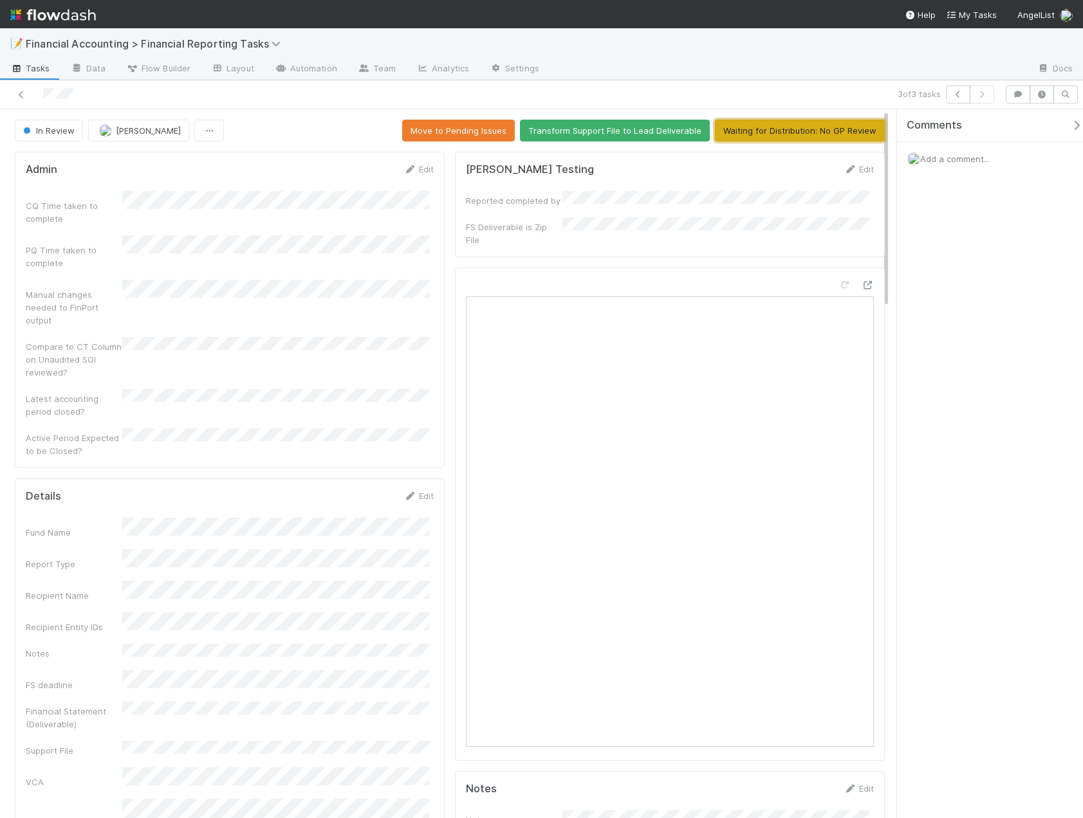
click at [818, 137] on button "Waiting for Distribution: No GP Review" at bounding box center [800, 131] width 170 height 22
click at [16, 93] on icon at bounding box center [21, 95] width 13 height 8
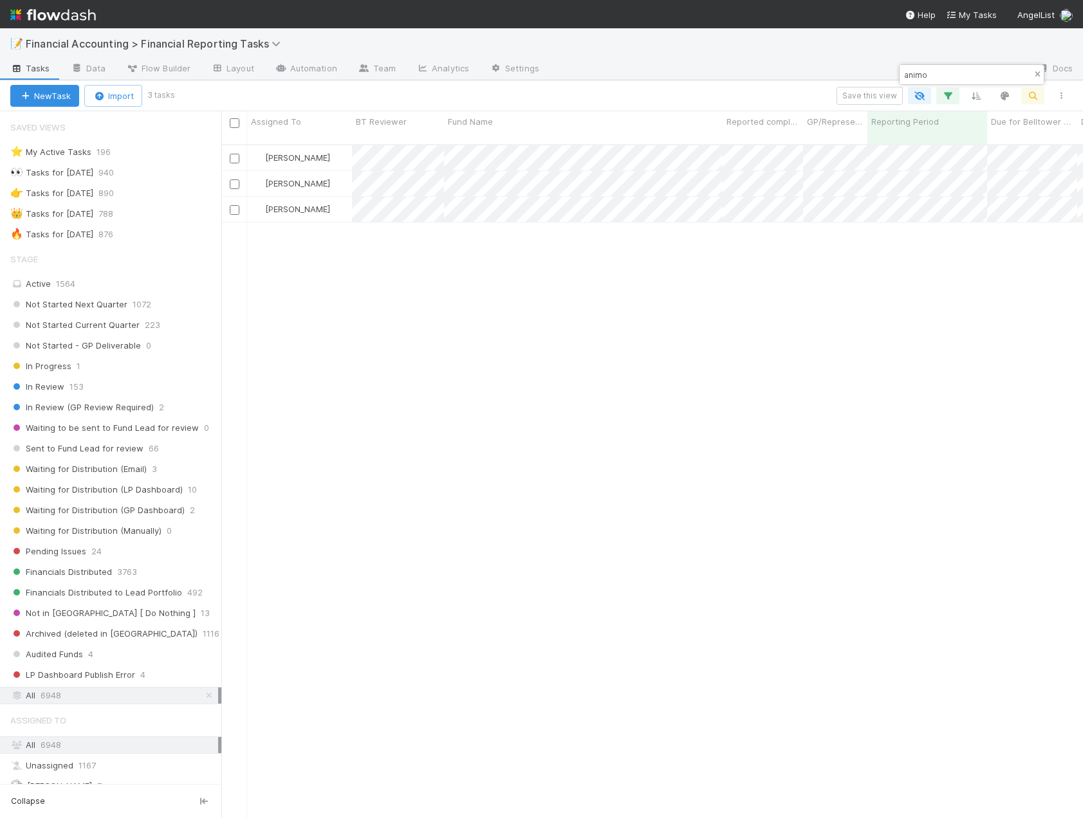
click at [1032, 78] on icon "button" at bounding box center [1037, 75] width 13 height 8
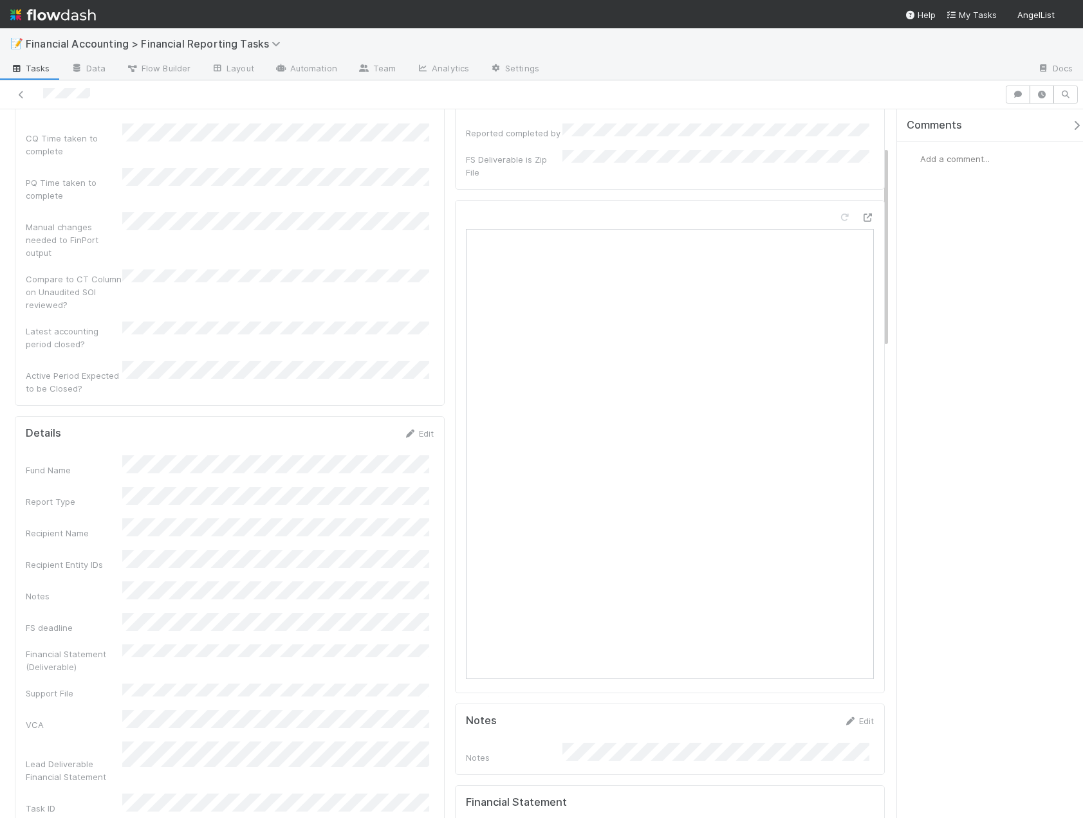
scroll to position [129, 0]
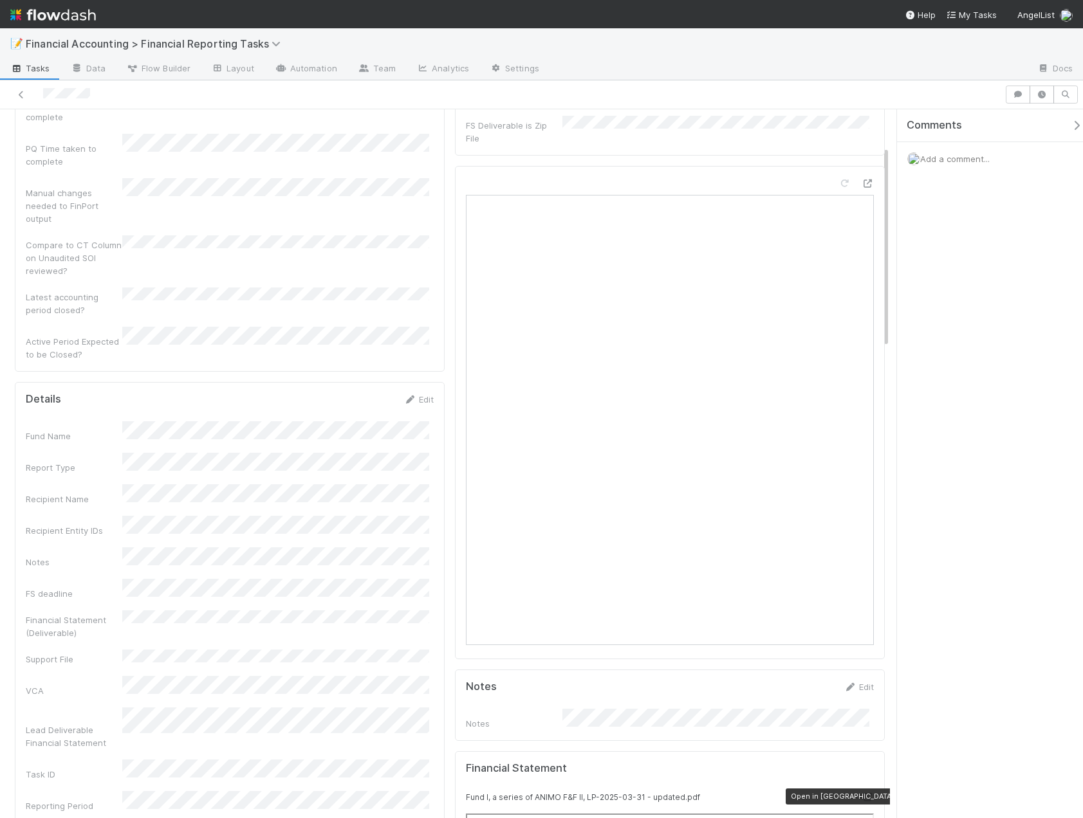
click at [861, 793] on icon at bounding box center [867, 797] width 13 height 8
